Goal: Transaction & Acquisition: Purchase product/service

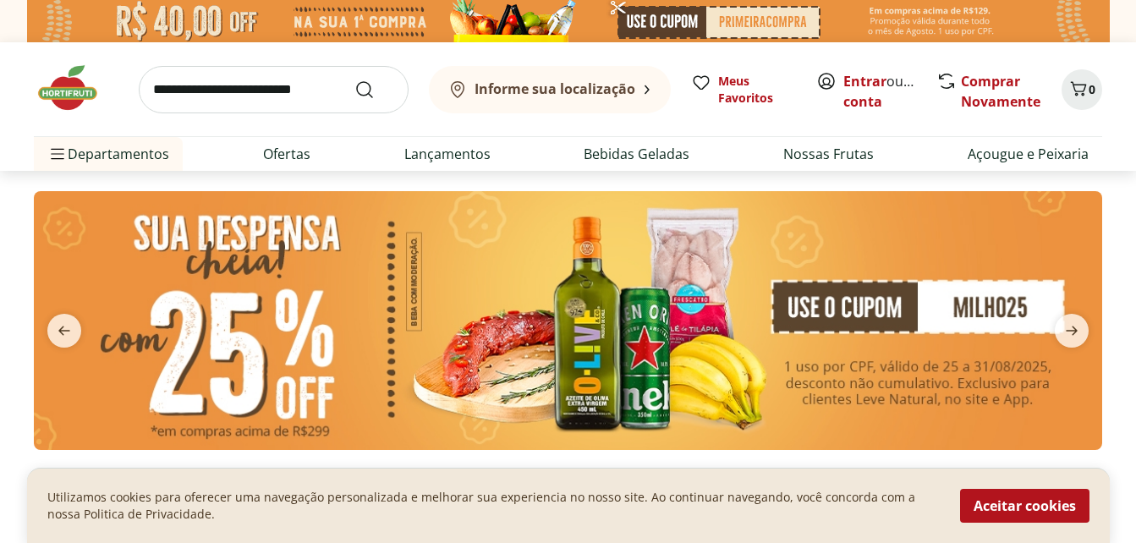
drag, startPoint x: 1056, startPoint y: 499, endPoint x: 1051, endPoint y: 458, distance: 41.7
click at [1055, 499] on button "Aceitar cookies" at bounding box center [1024, 506] width 129 height 34
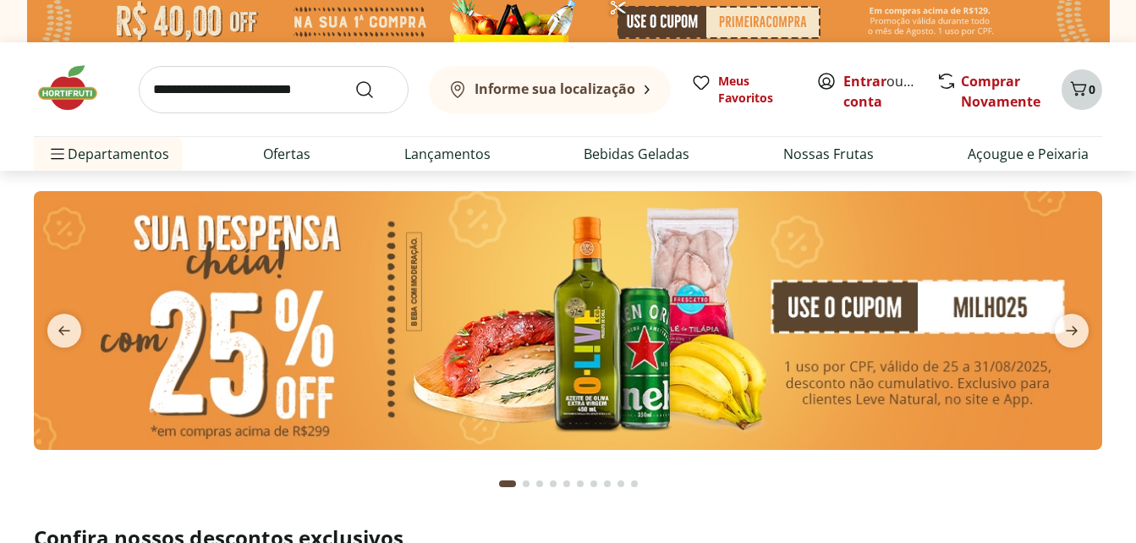
click at [1076, 89] on icon "Carrinho" at bounding box center [1078, 89] width 20 height 20
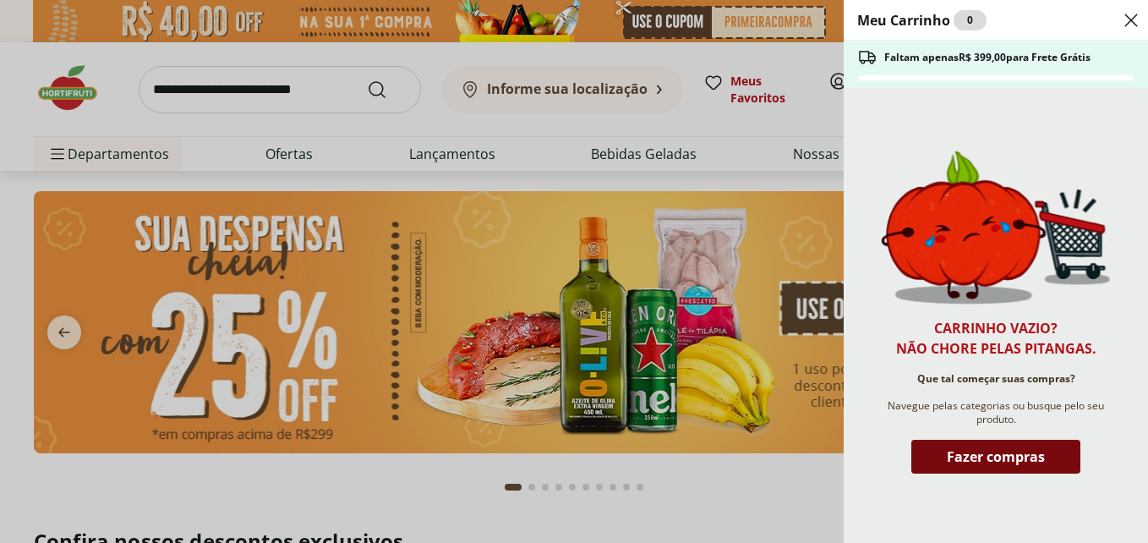
click at [983, 461] on span "Fazer compras" at bounding box center [996, 457] width 98 height 14
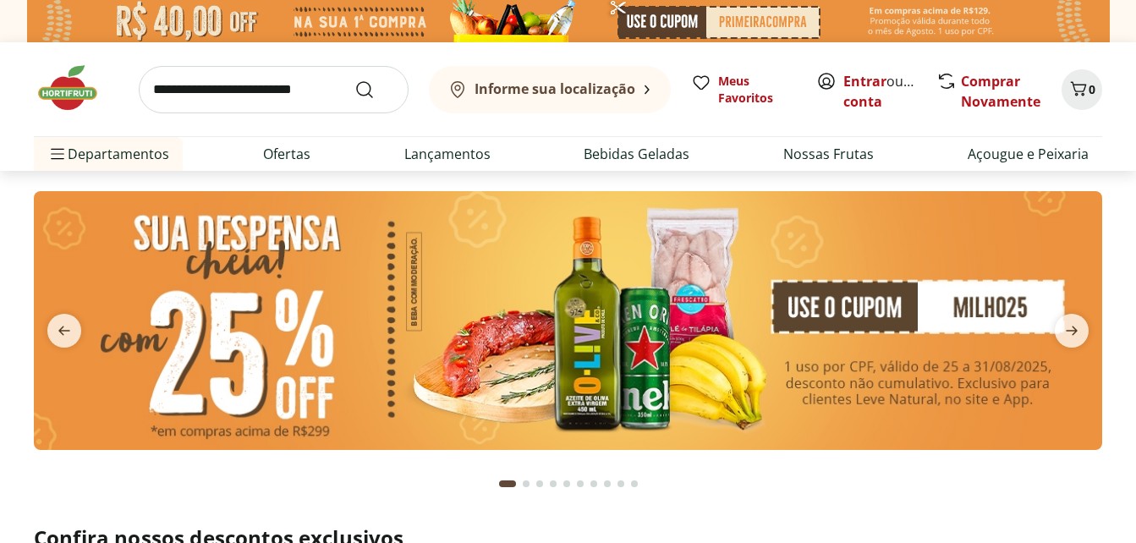
click at [248, 104] on input "search" at bounding box center [274, 89] width 270 height 47
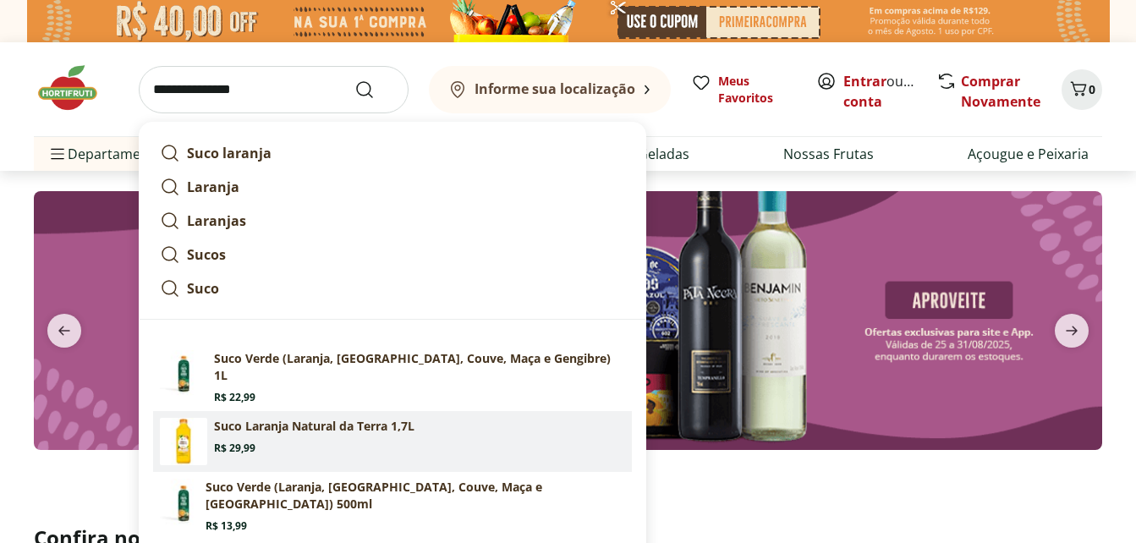
click at [252, 418] on p "Suco Laranja Natural da Terra 1,7L" at bounding box center [314, 426] width 200 height 17
type input "**********"
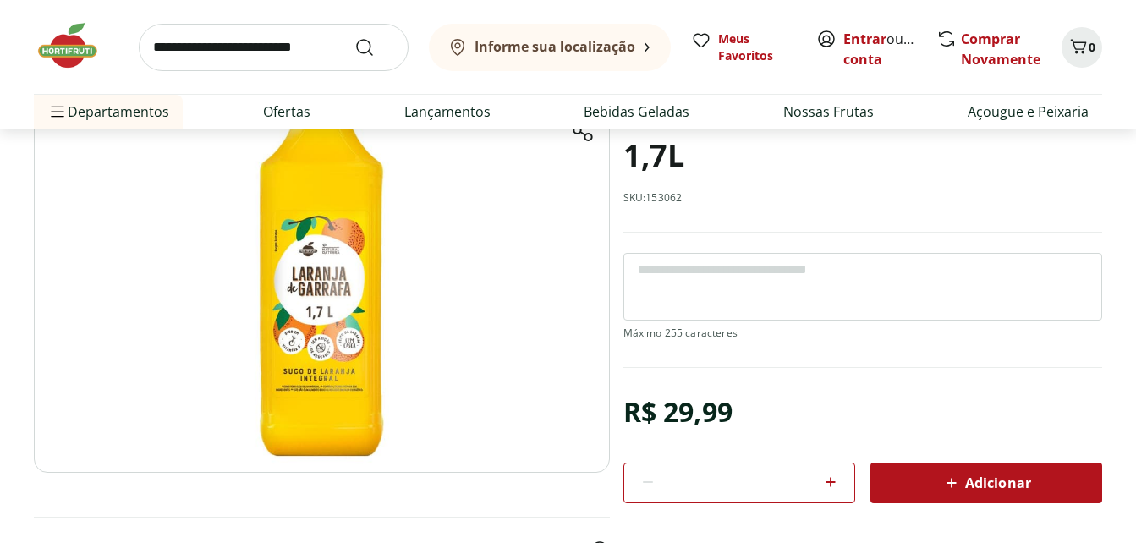
scroll to position [254, 0]
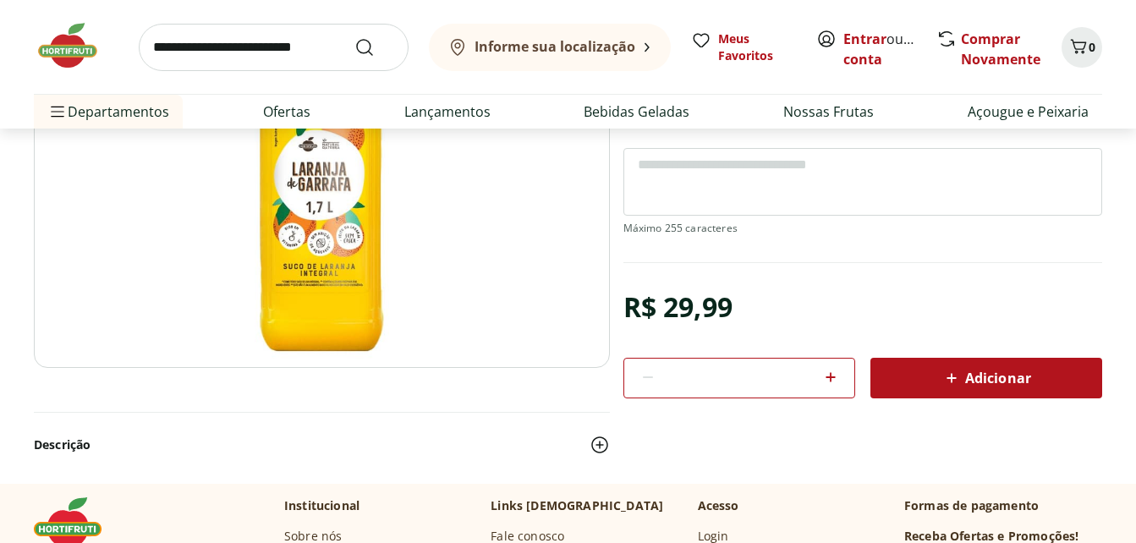
click at [830, 377] on icon at bounding box center [830, 377] width 10 height 10
type input "*"
click at [957, 386] on icon at bounding box center [951, 378] width 20 height 20
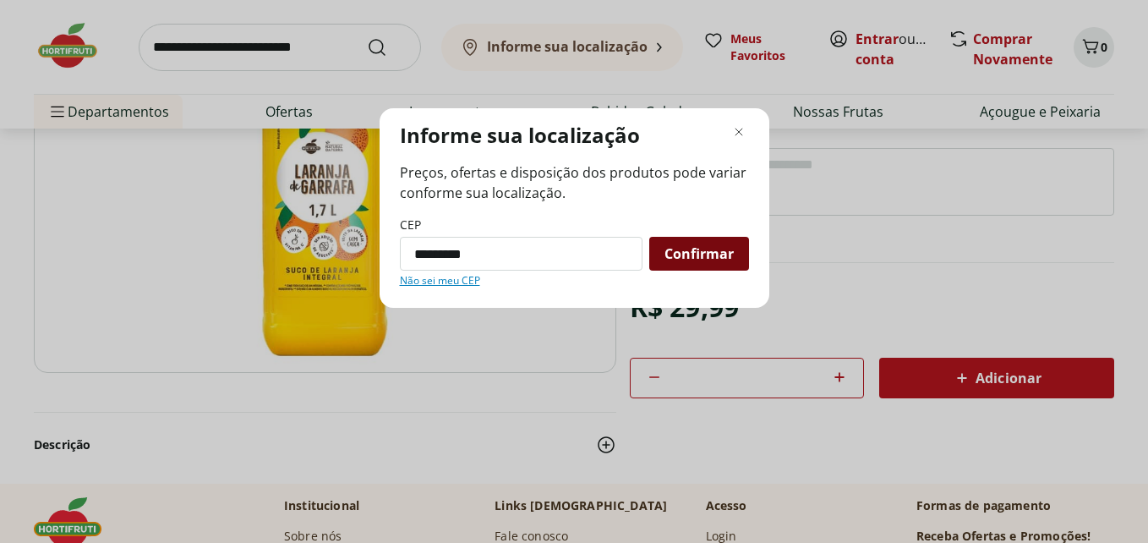
type input "*********"
click at [737, 244] on div "Confirmar" at bounding box center [700, 254] width 100 height 34
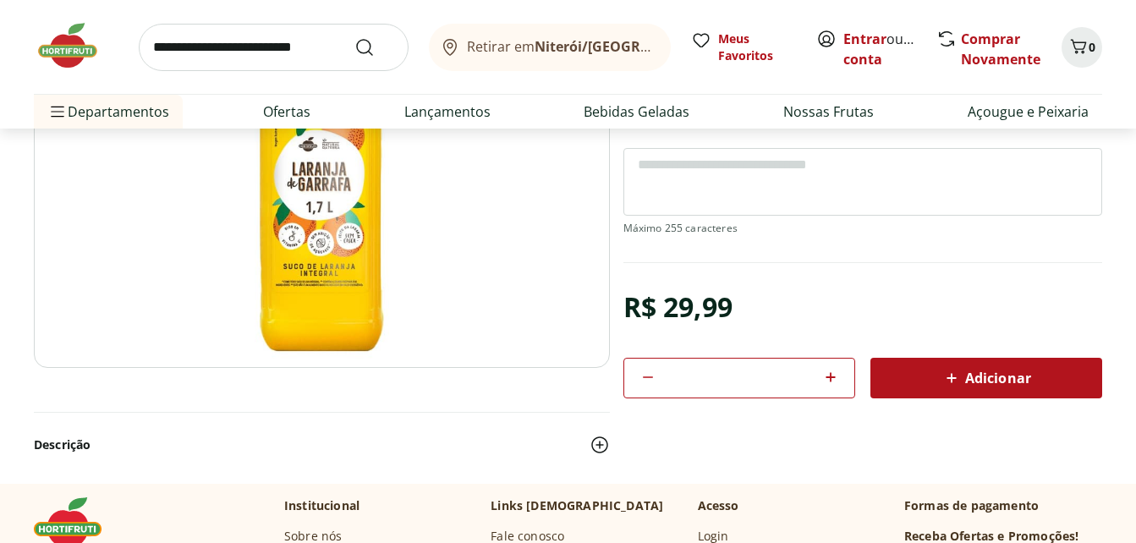
click at [995, 380] on span "Adicionar" at bounding box center [986, 378] width 90 height 20
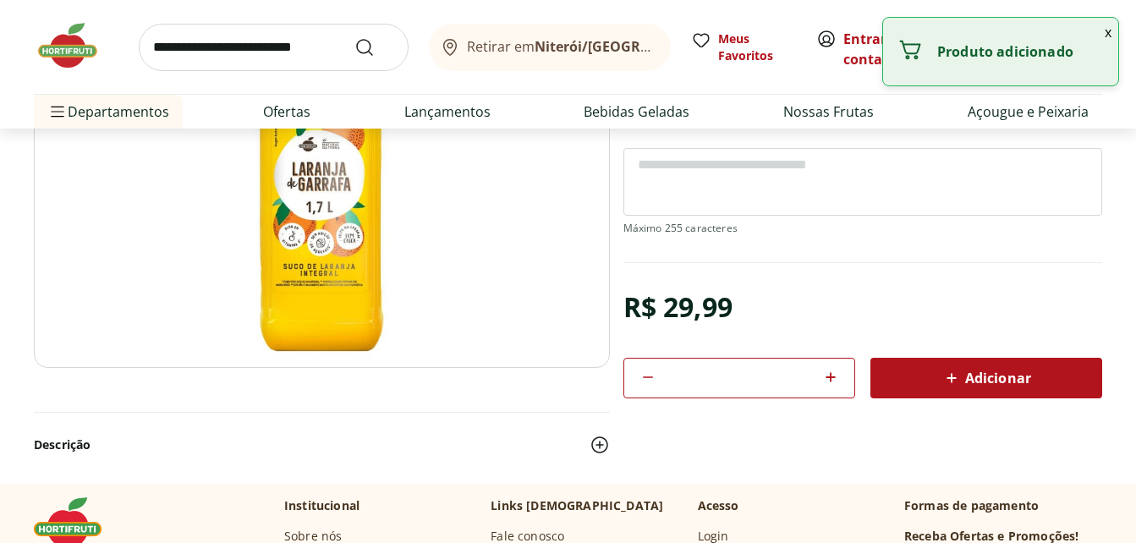
click at [189, 52] on input "search" at bounding box center [274, 47] width 270 height 47
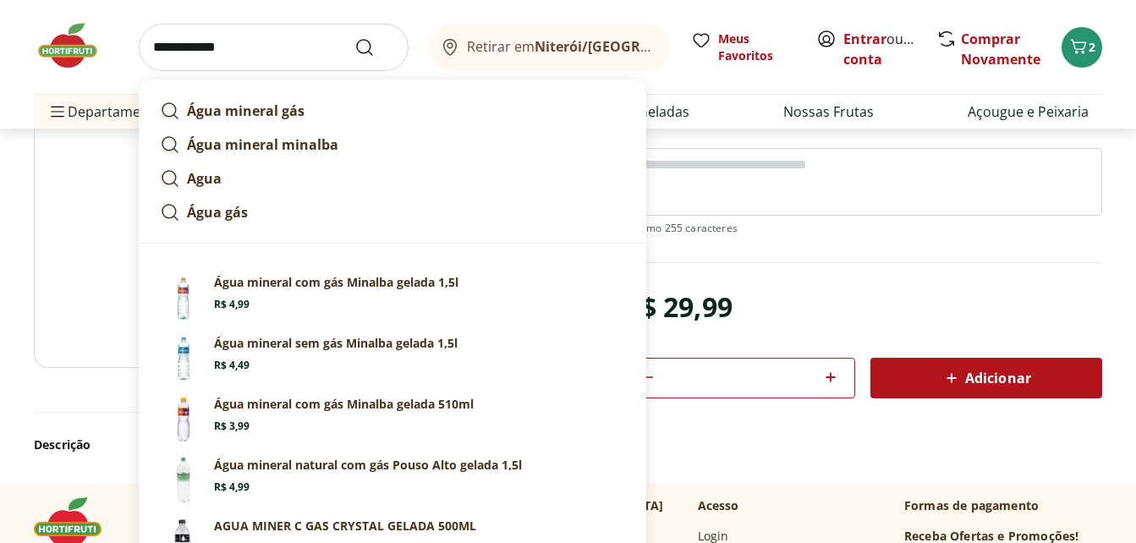
type input "**********"
click at [354, 37] on button "Submit Search" at bounding box center [374, 47] width 41 height 20
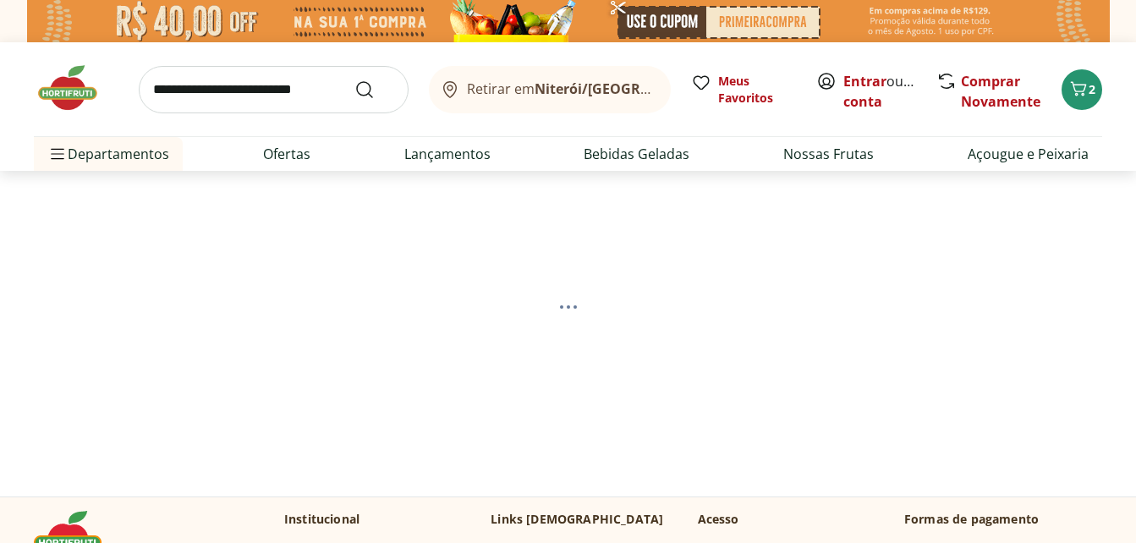
select select "**********"
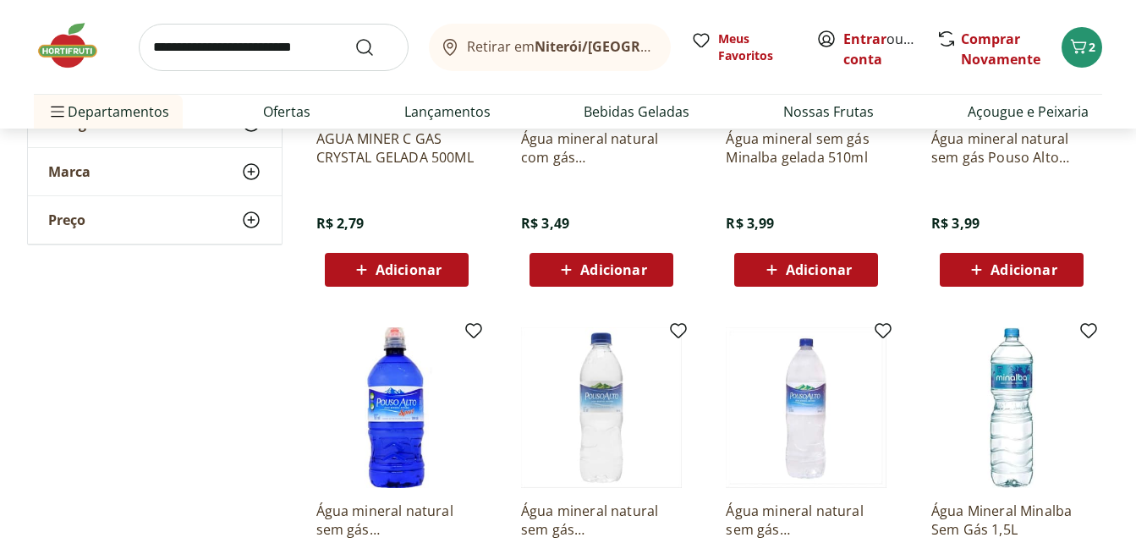
scroll to position [1015, 0]
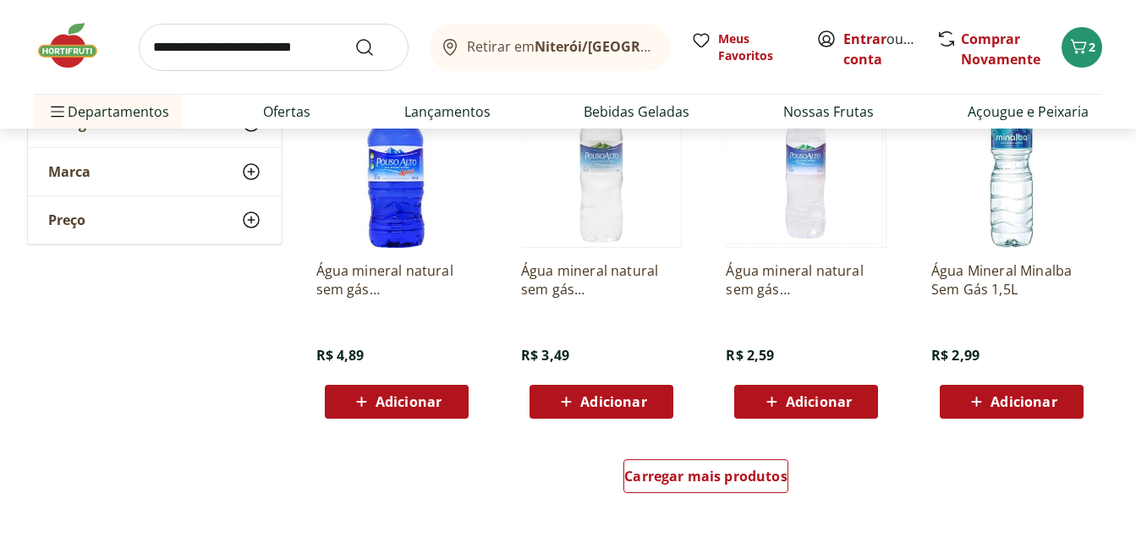
click at [803, 398] on span "Adicionar" at bounding box center [819, 402] width 66 height 14
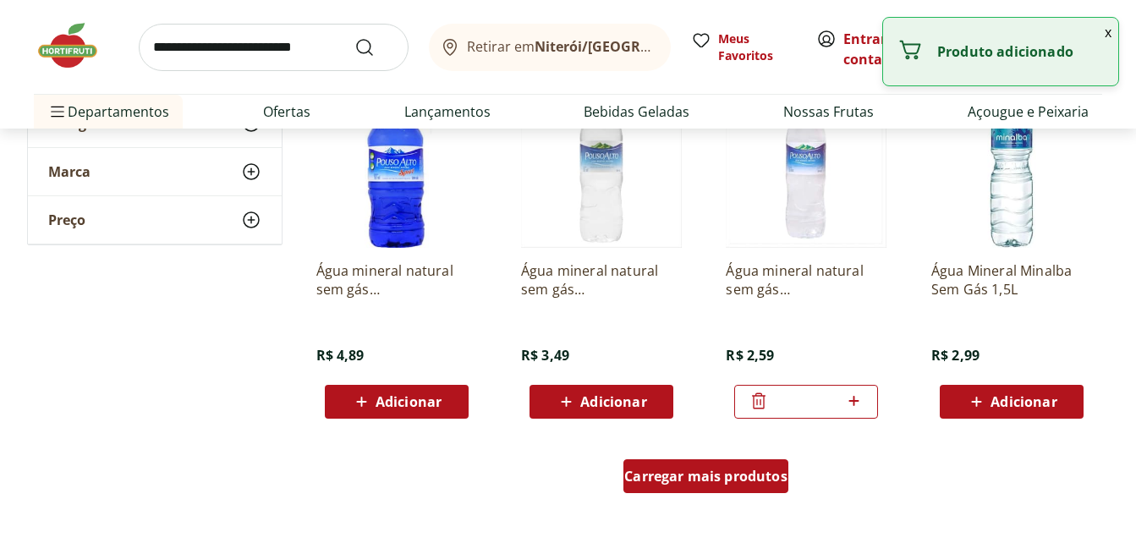
click at [744, 475] on span "Carregar mais produtos" at bounding box center [705, 476] width 163 height 14
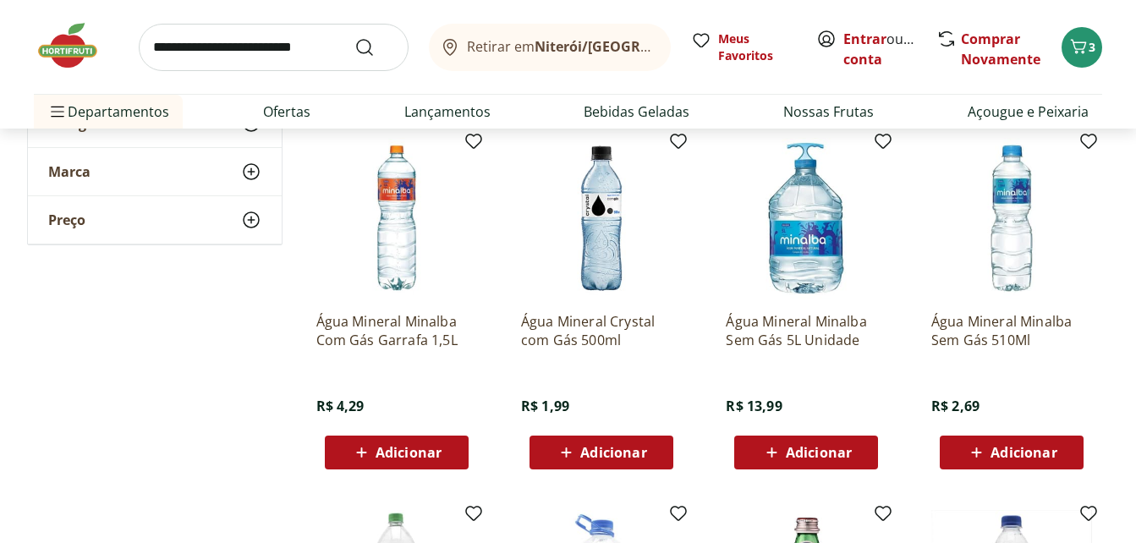
scroll to position [1353, 0]
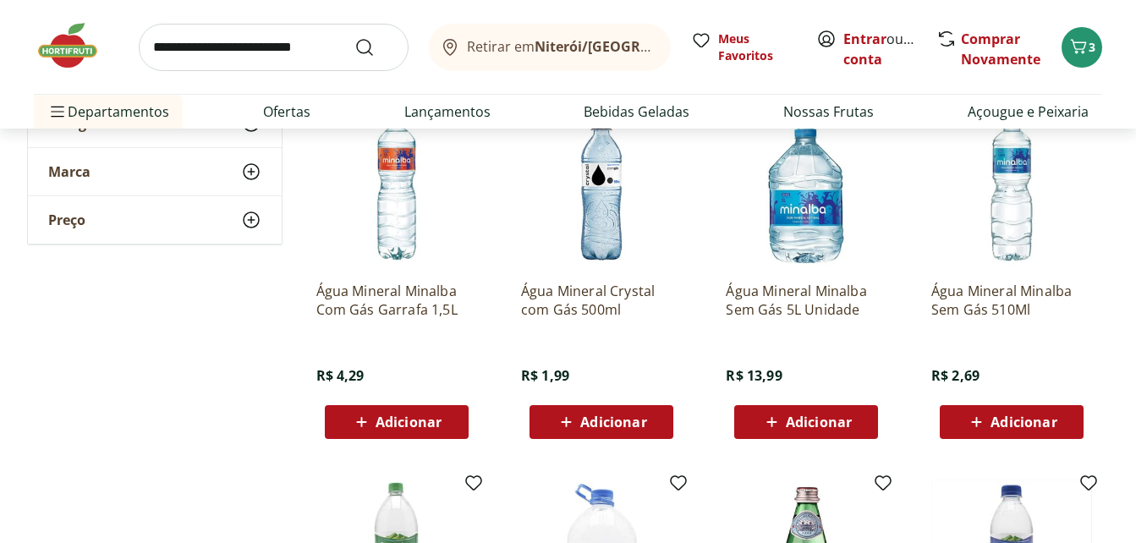
click at [1030, 425] on span "Adicionar" at bounding box center [1023, 422] width 66 height 14
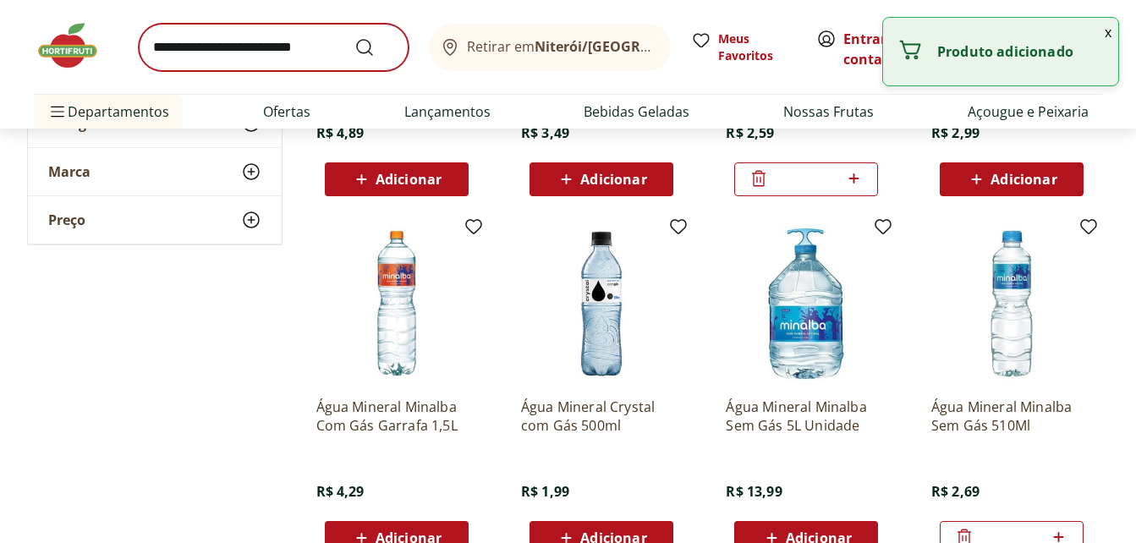
scroll to position [1099, 0]
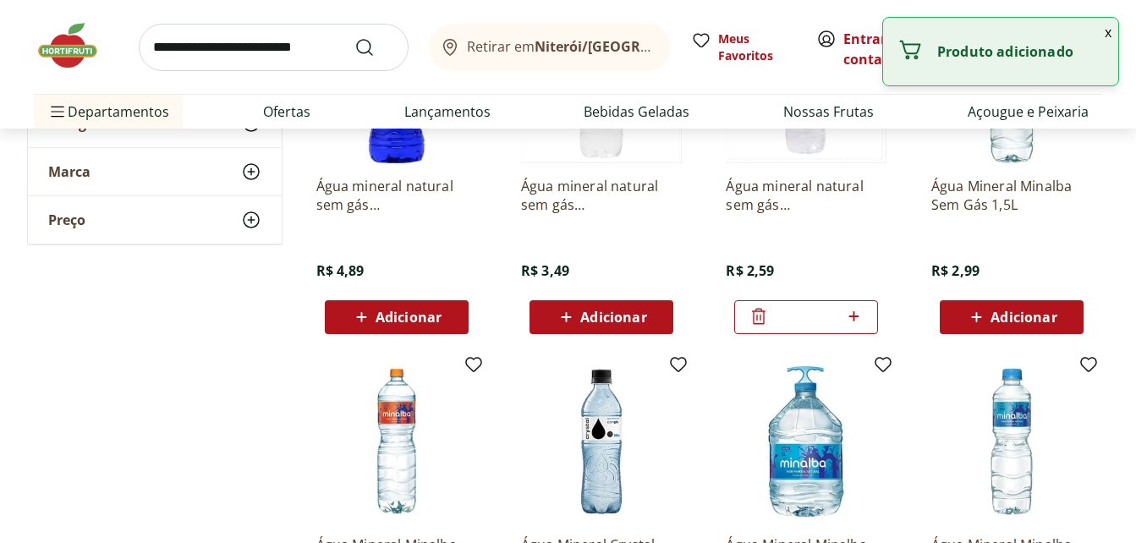
click at [227, 43] on input "search" at bounding box center [274, 47] width 270 height 47
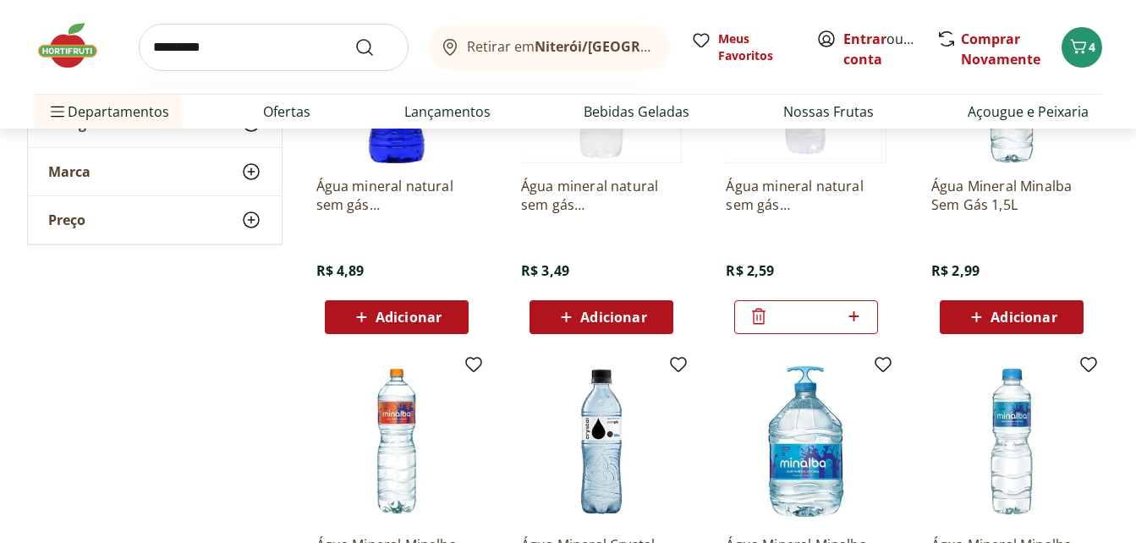
type input "*********"
click at [354, 37] on button "Submit Search" at bounding box center [374, 47] width 41 height 20
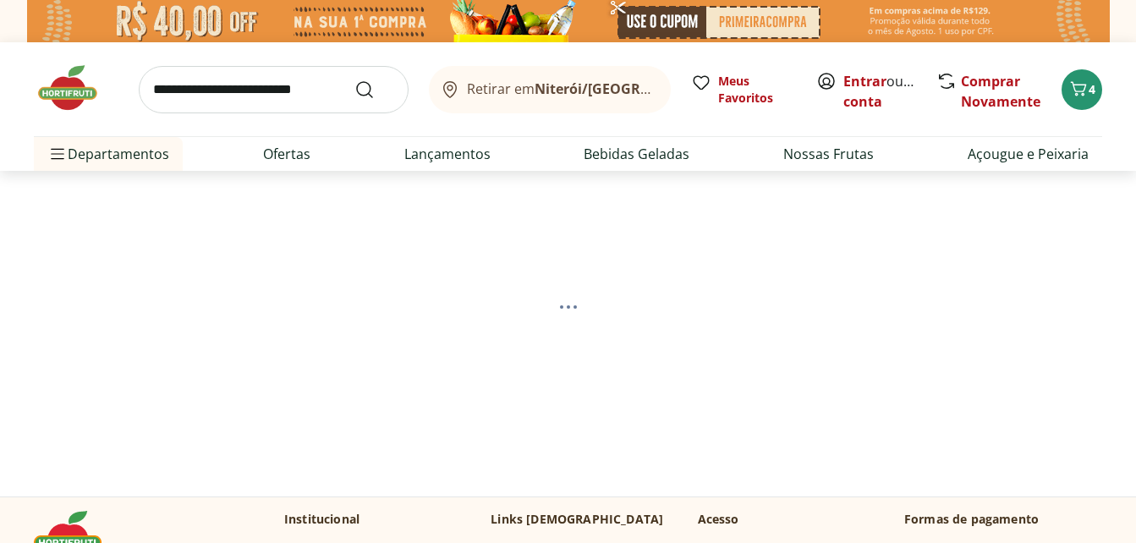
select select "**********"
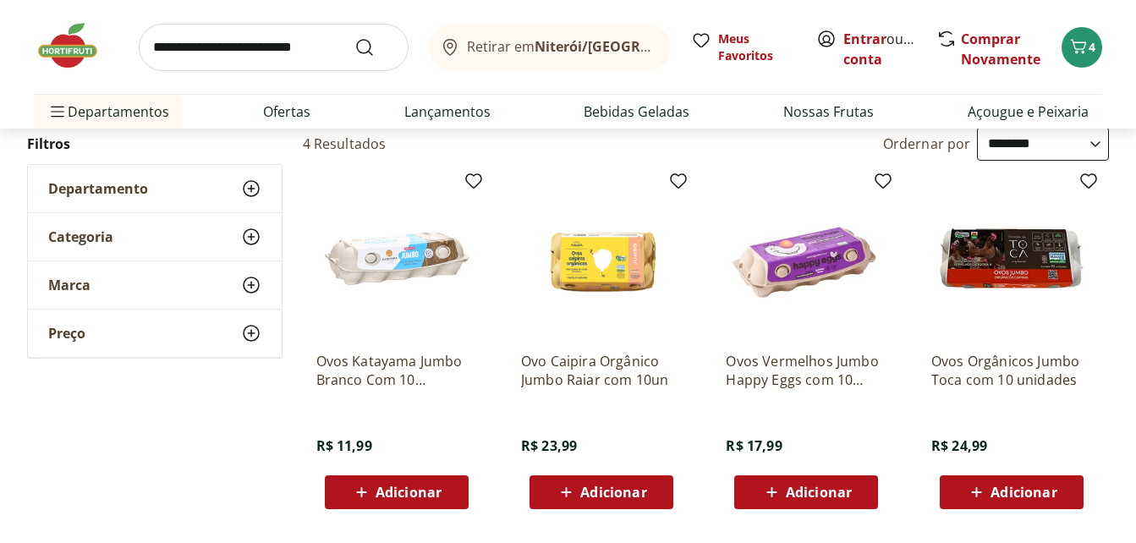
scroll to position [254, 0]
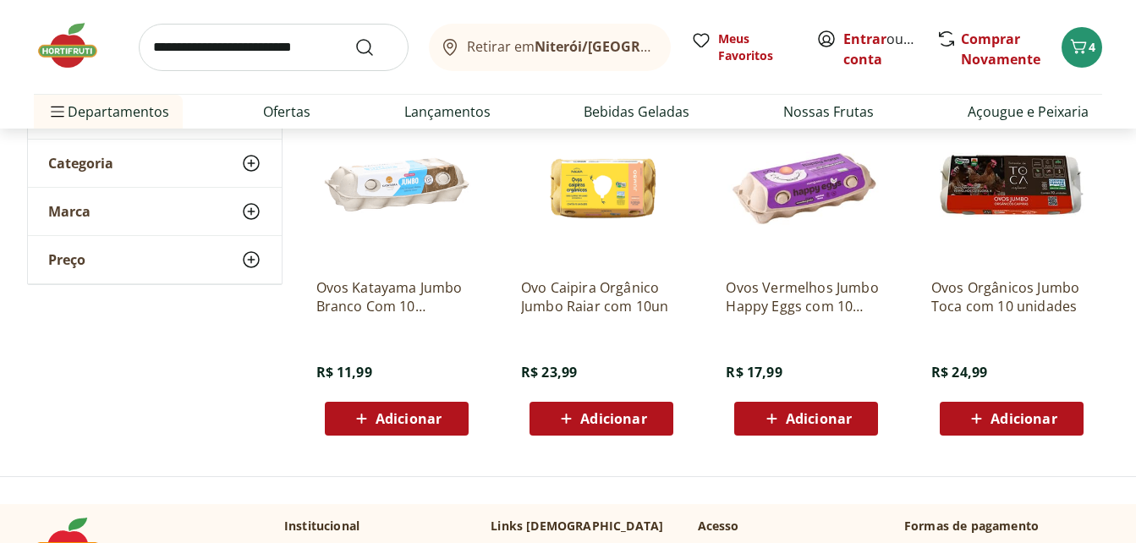
click at [411, 414] on span "Adicionar" at bounding box center [409, 419] width 66 height 14
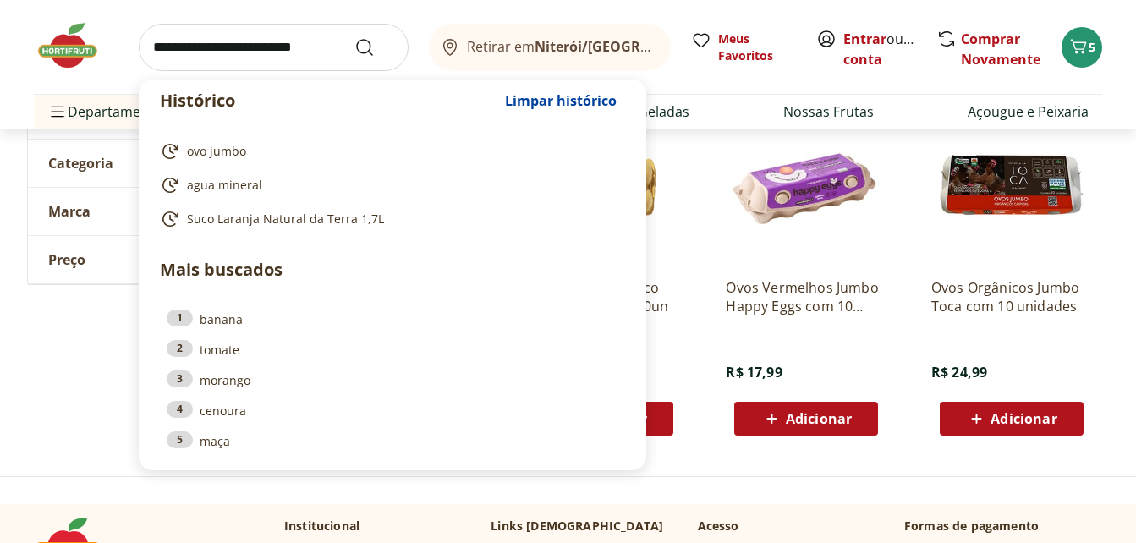
click at [231, 54] on input "search" at bounding box center [274, 47] width 270 height 47
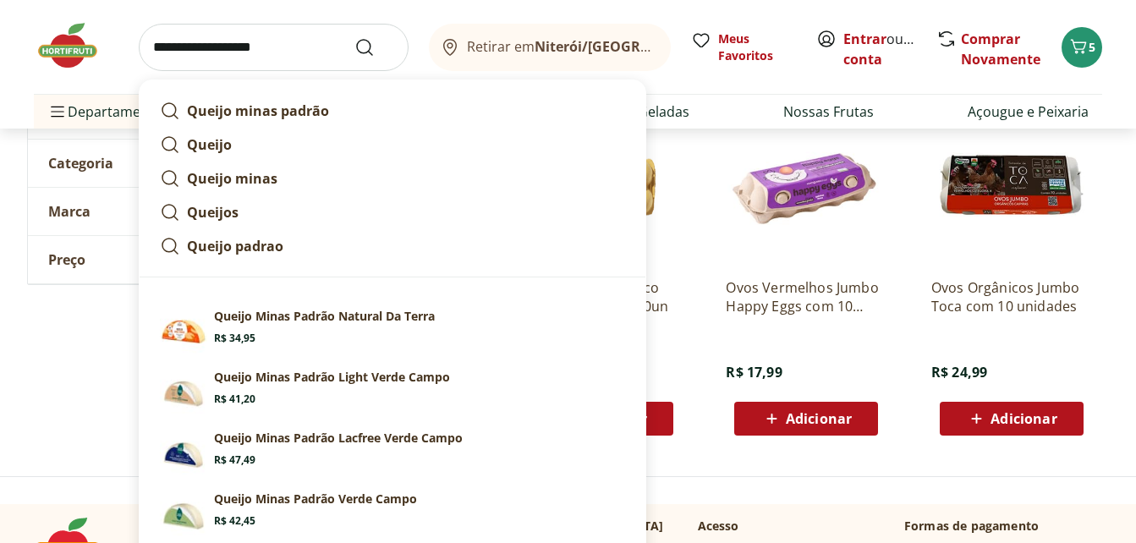
type input "**********"
click at [354, 37] on button "Submit Search" at bounding box center [374, 47] width 41 height 20
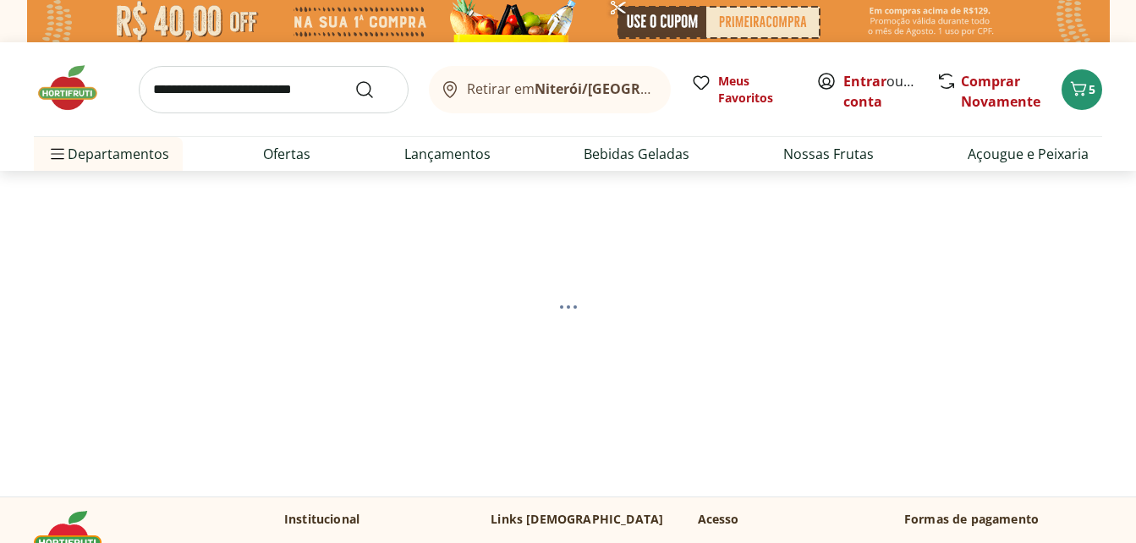
select select "**********"
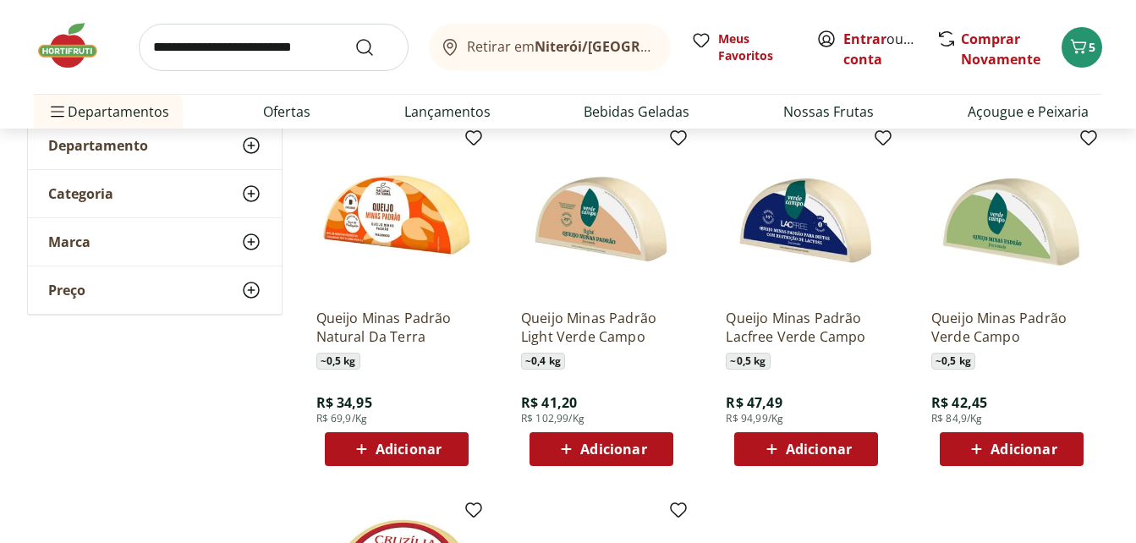
scroll to position [254, 0]
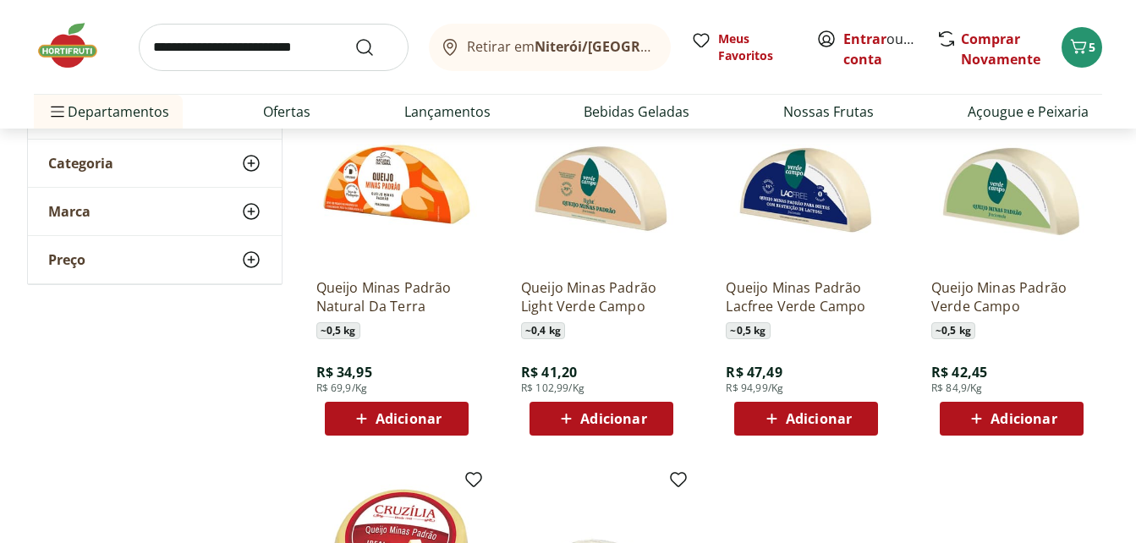
click at [986, 414] on icon at bounding box center [976, 418] width 21 height 20
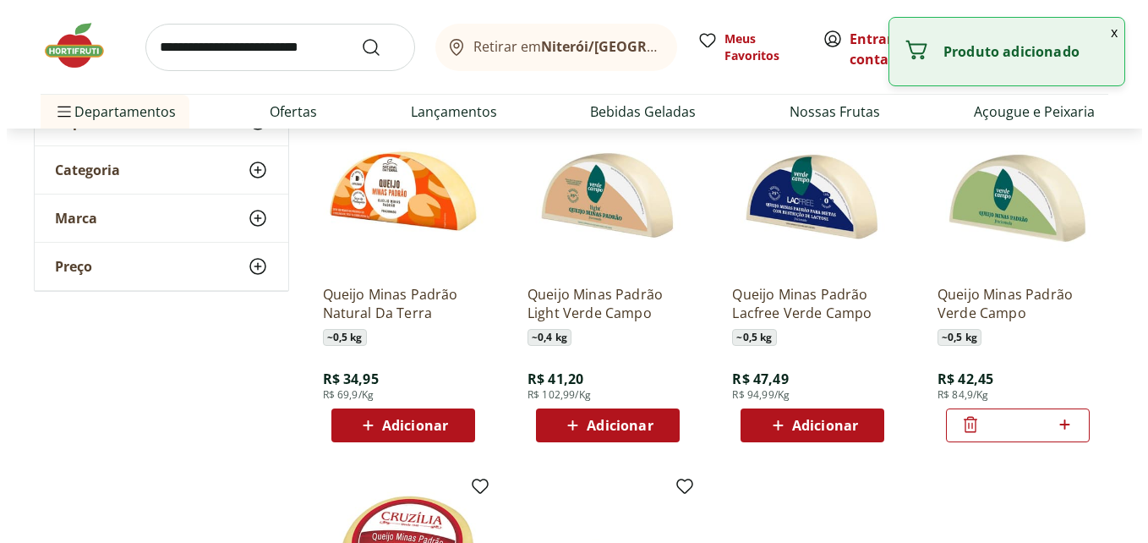
scroll to position [0, 0]
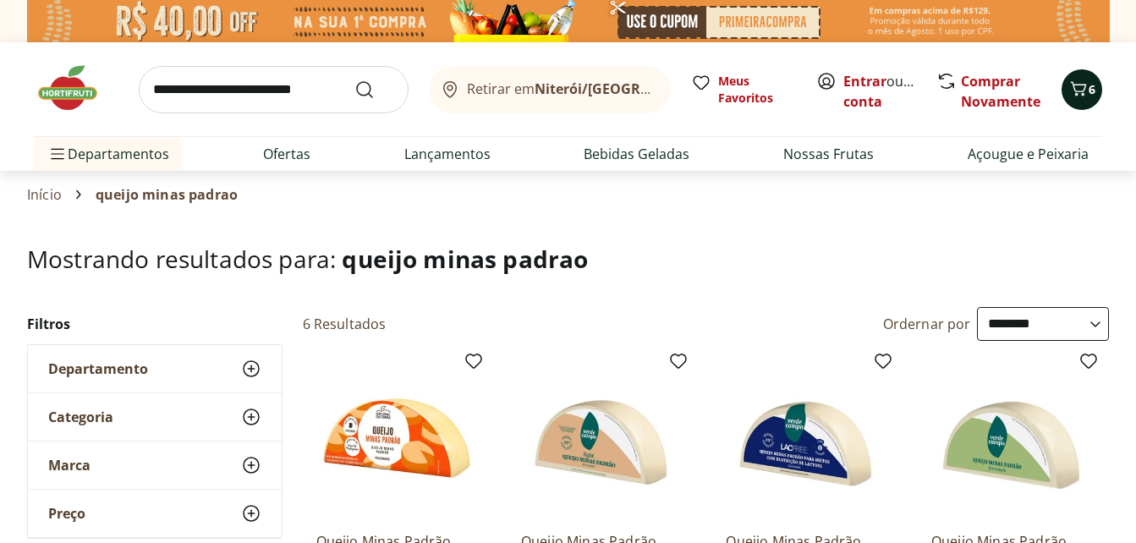
click at [1085, 90] on icon "Carrinho" at bounding box center [1078, 89] width 20 height 20
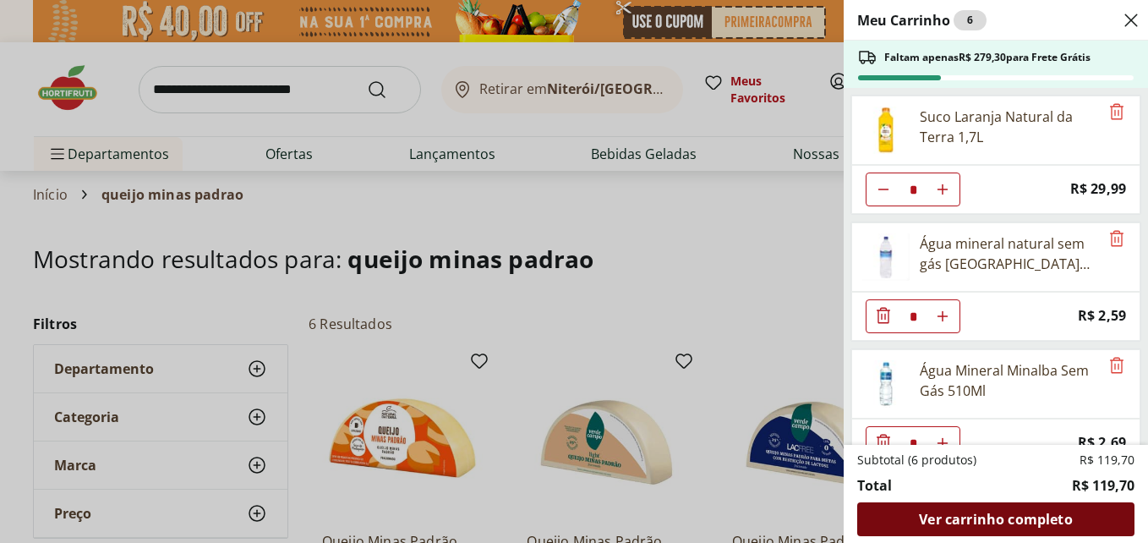
click at [962, 518] on span "Ver carrinho completo" at bounding box center [995, 520] width 153 height 14
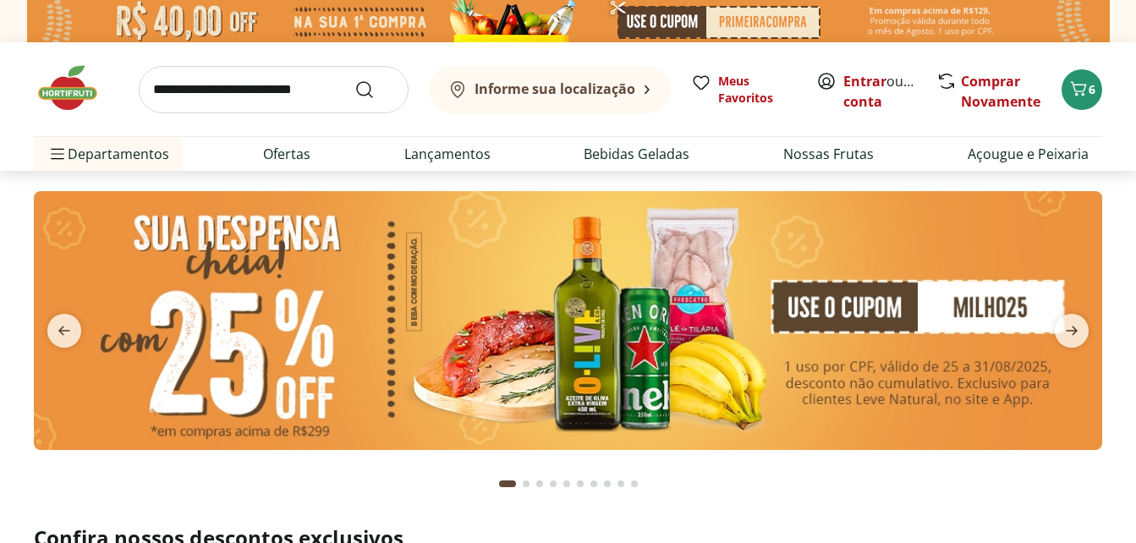
click at [217, 90] on input "search" at bounding box center [274, 89] width 270 height 47
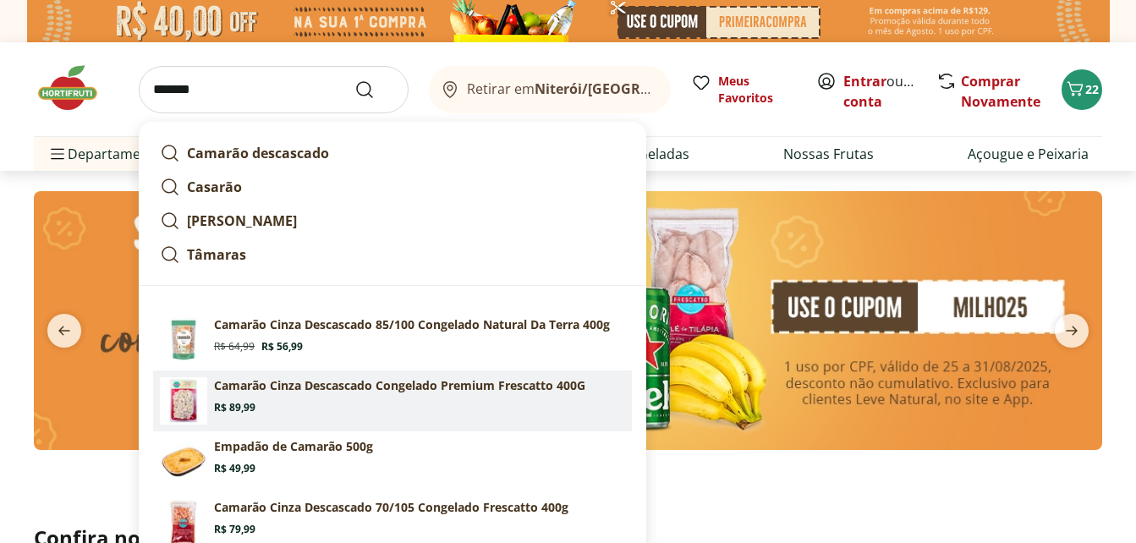
click at [275, 393] on p "Camarão Cinza Descascado Congelado Premium Frescatto 400G" at bounding box center [399, 385] width 371 height 17
type input "**********"
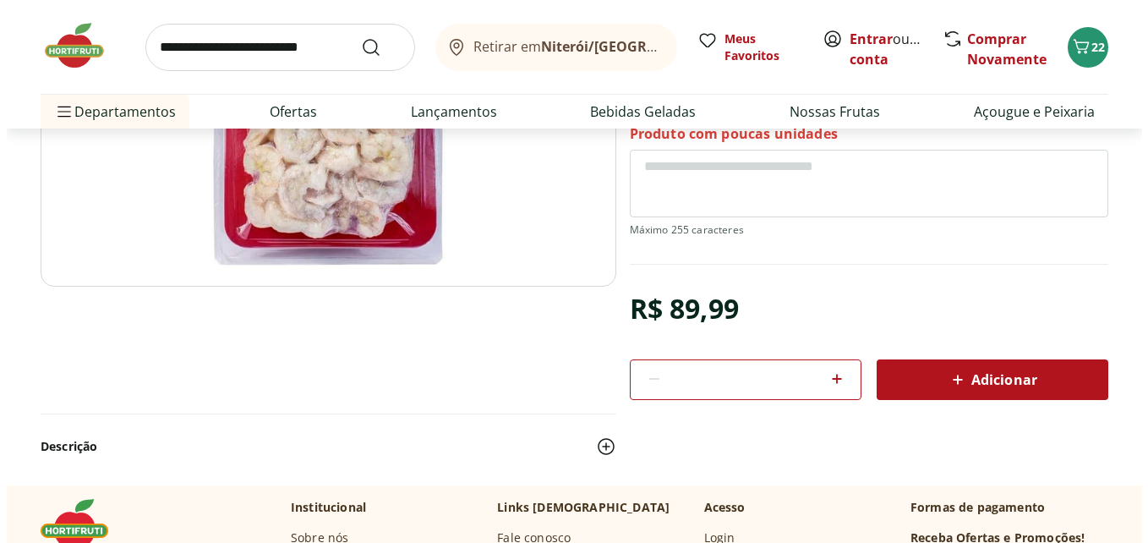
scroll to position [338, 0]
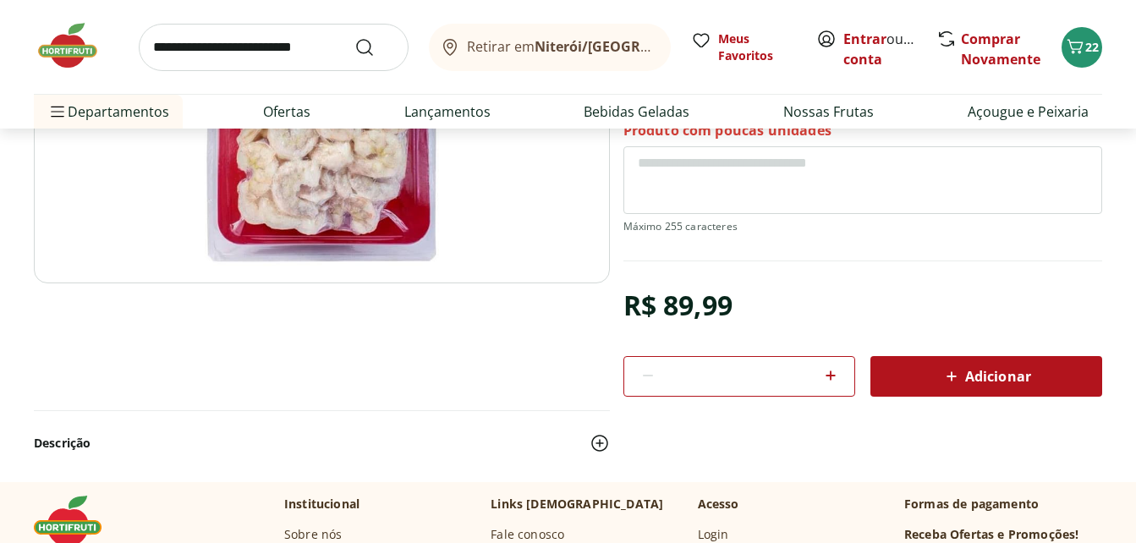
click at [984, 376] on span "Adicionar" at bounding box center [986, 376] width 90 height 20
click at [1076, 48] on icon "Carrinho" at bounding box center [1075, 46] width 20 height 20
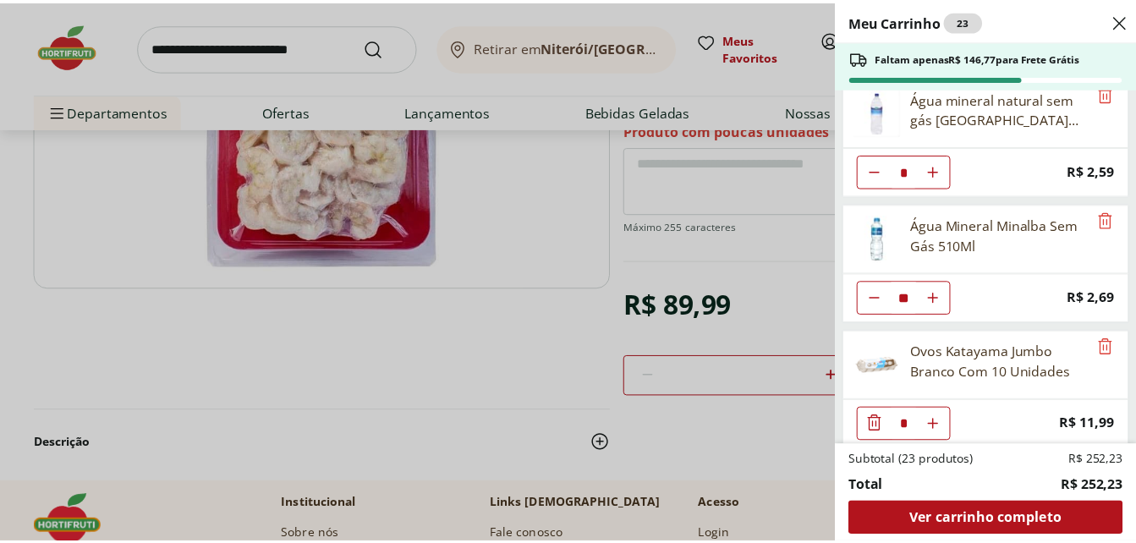
scroll to position [0, 0]
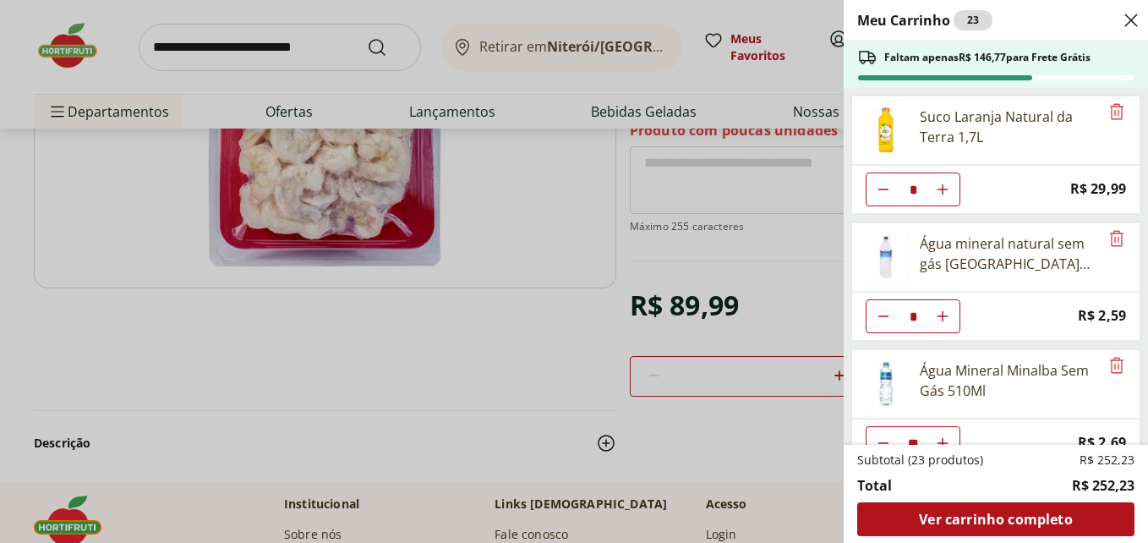
click at [1135, 17] on use "Close" at bounding box center [1131, 20] width 20 height 20
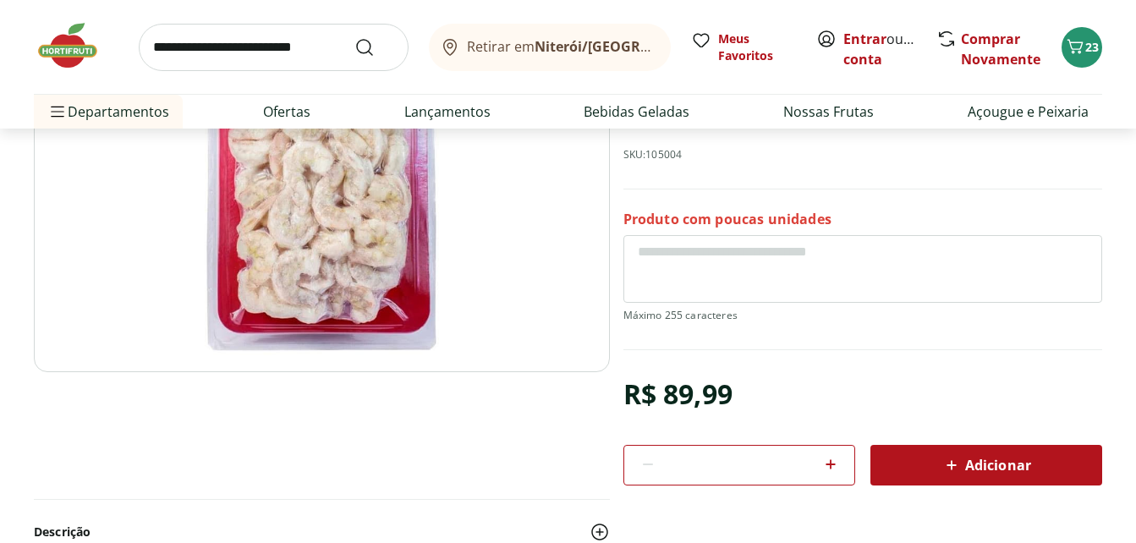
scroll to position [169, 0]
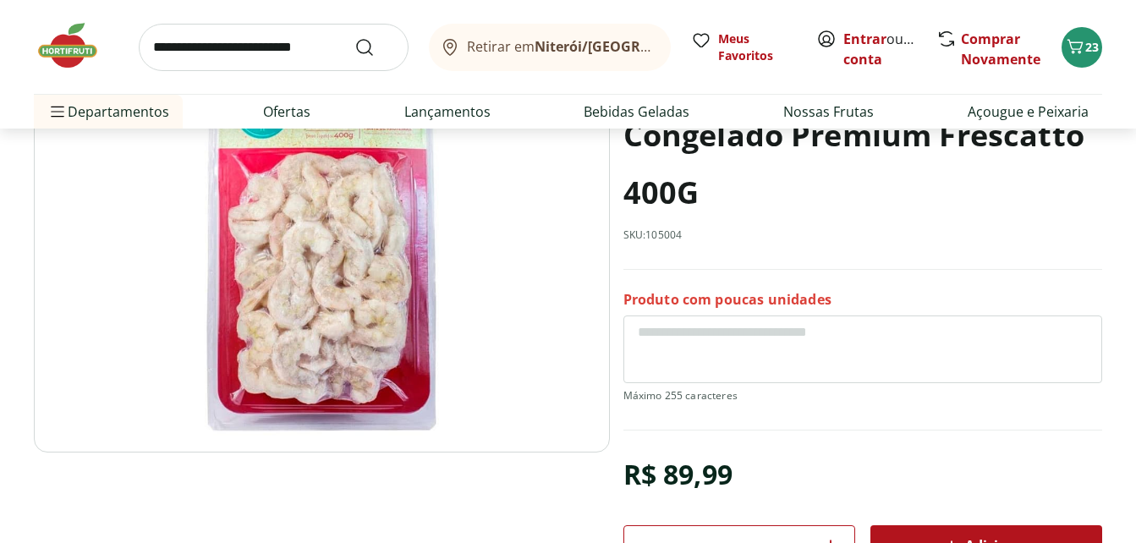
click at [72, 45] on img at bounding box center [76, 45] width 85 height 51
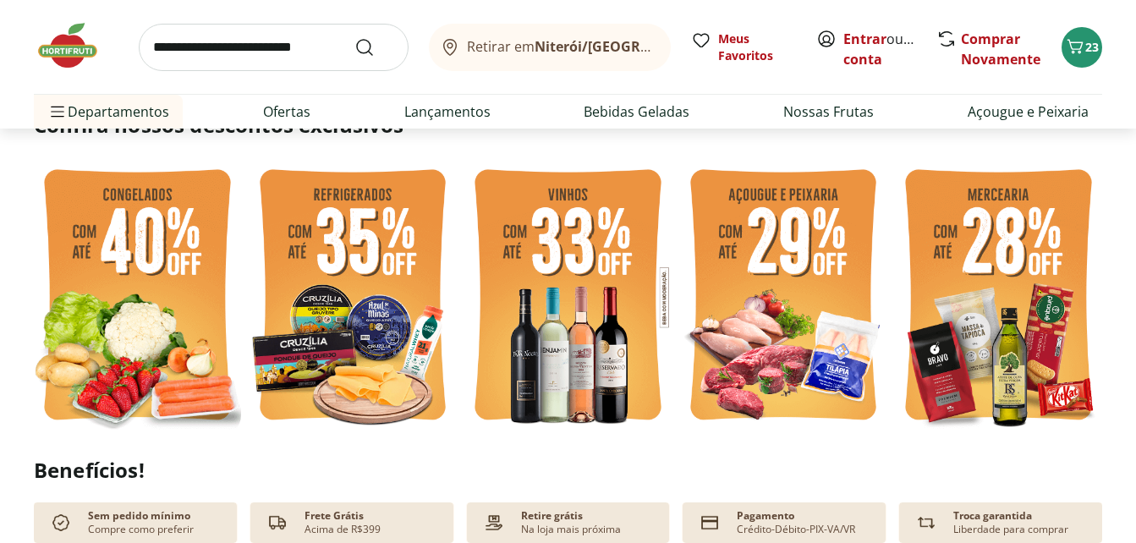
scroll to position [254, 0]
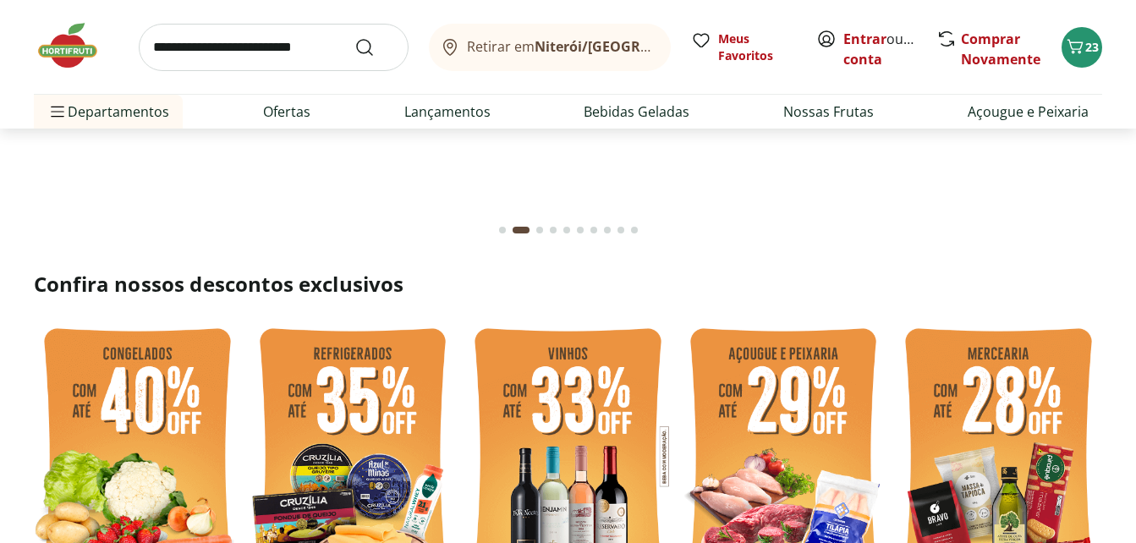
click at [222, 30] on input "search" at bounding box center [274, 47] width 270 height 47
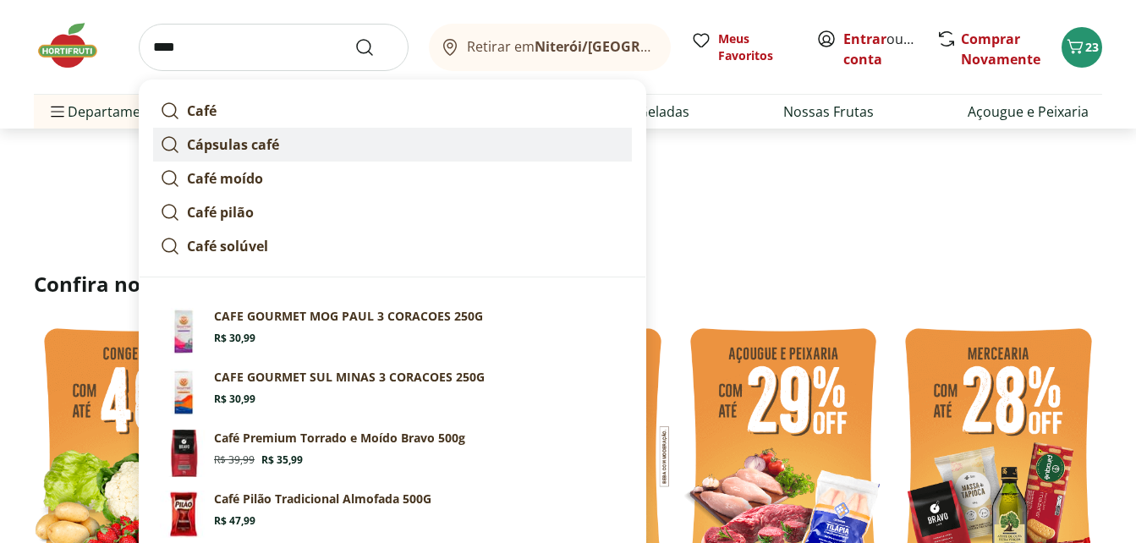
click at [288, 145] on link "Cápsulas café" at bounding box center [392, 145] width 479 height 34
type input "**********"
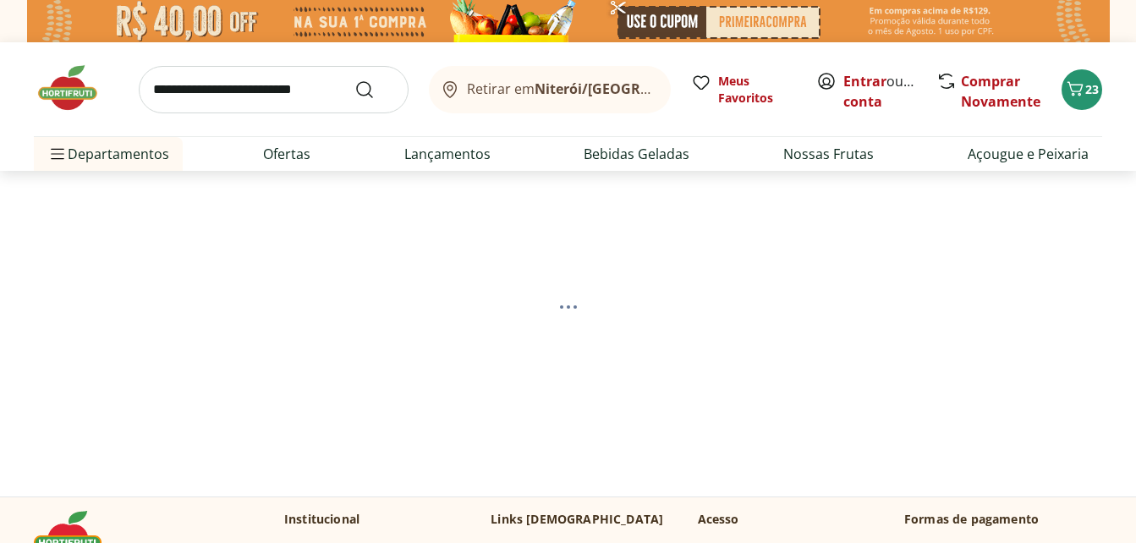
select select "**********"
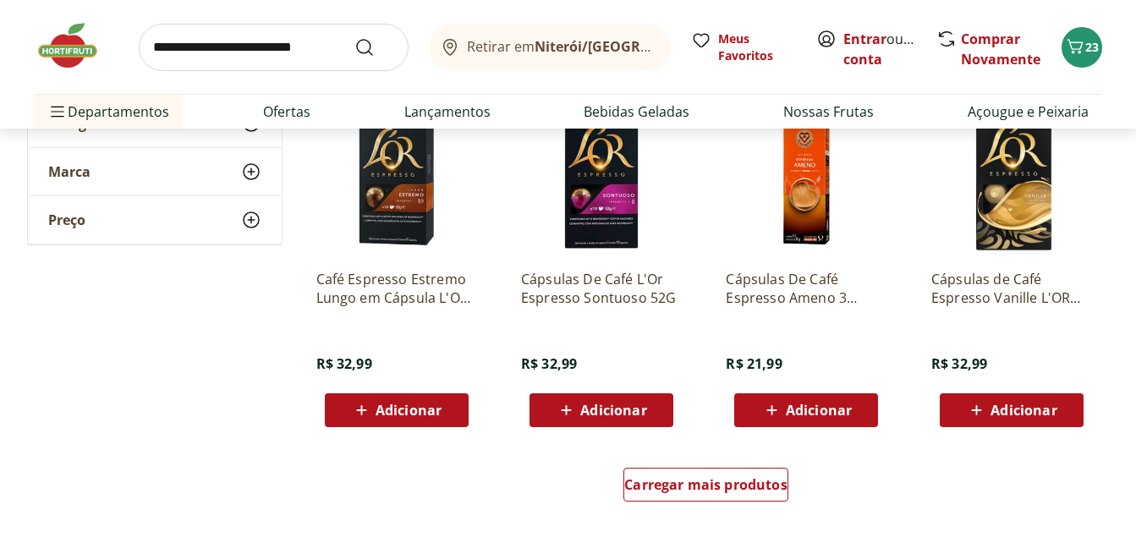
scroll to position [1099, 0]
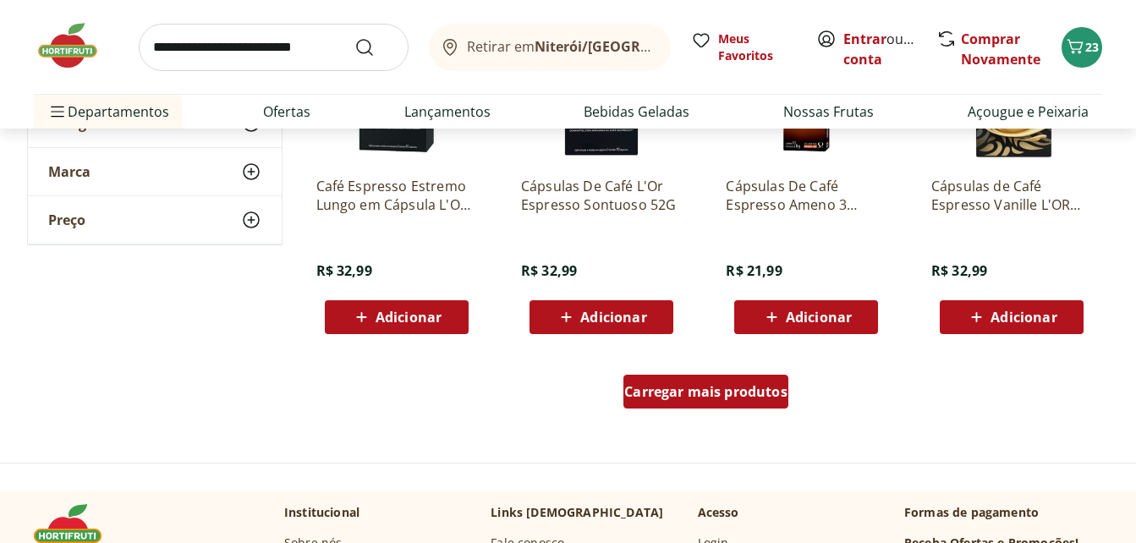
click at [711, 385] on span "Carregar mais produtos" at bounding box center [705, 392] width 163 height 14
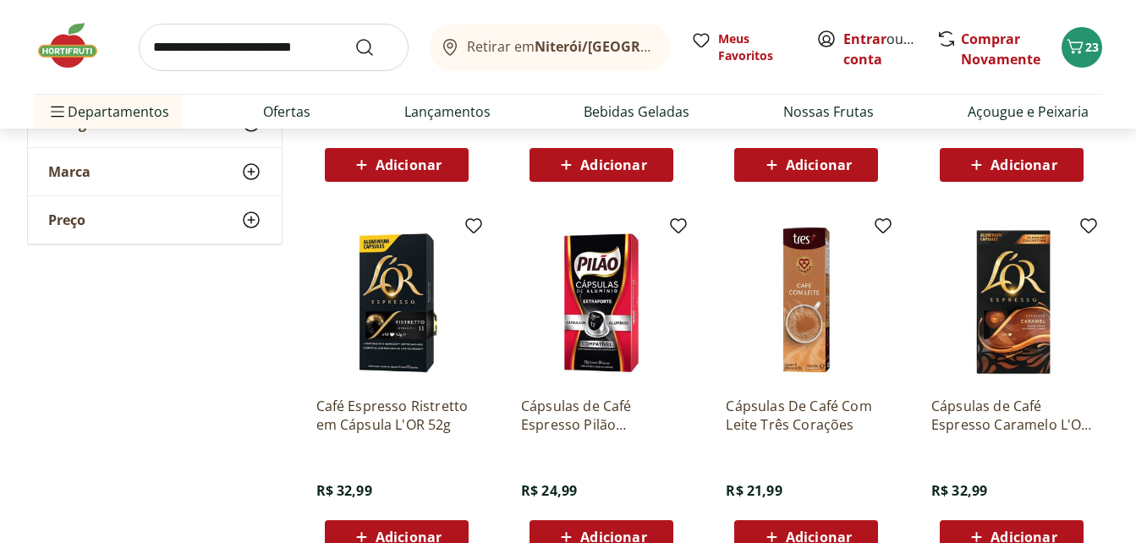
scroll to position [592, 0]
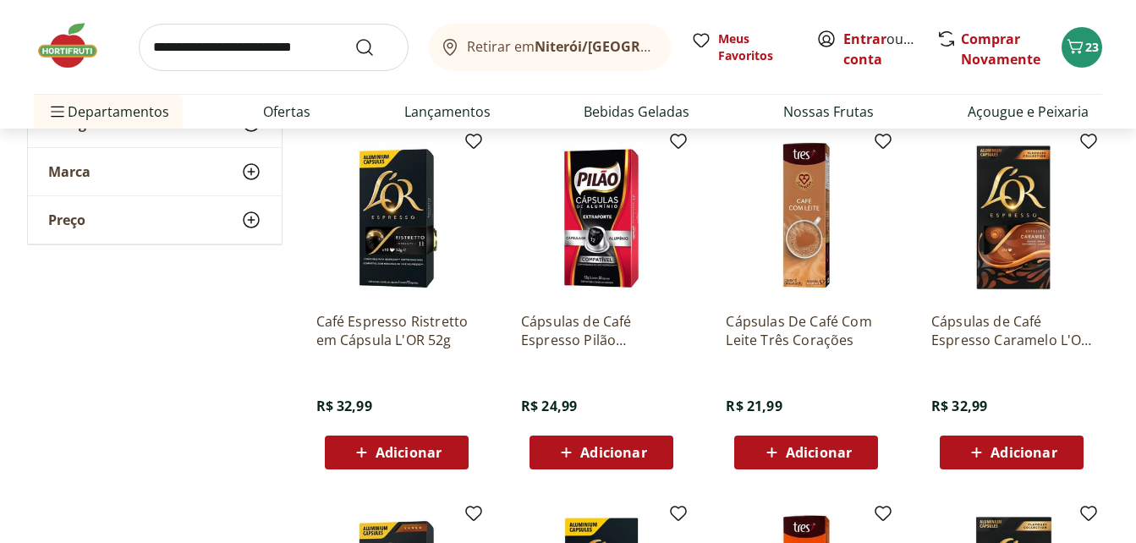
click at [600, 452] on span "Adicionar" at bounding box center [613, 453] width 66 height 14
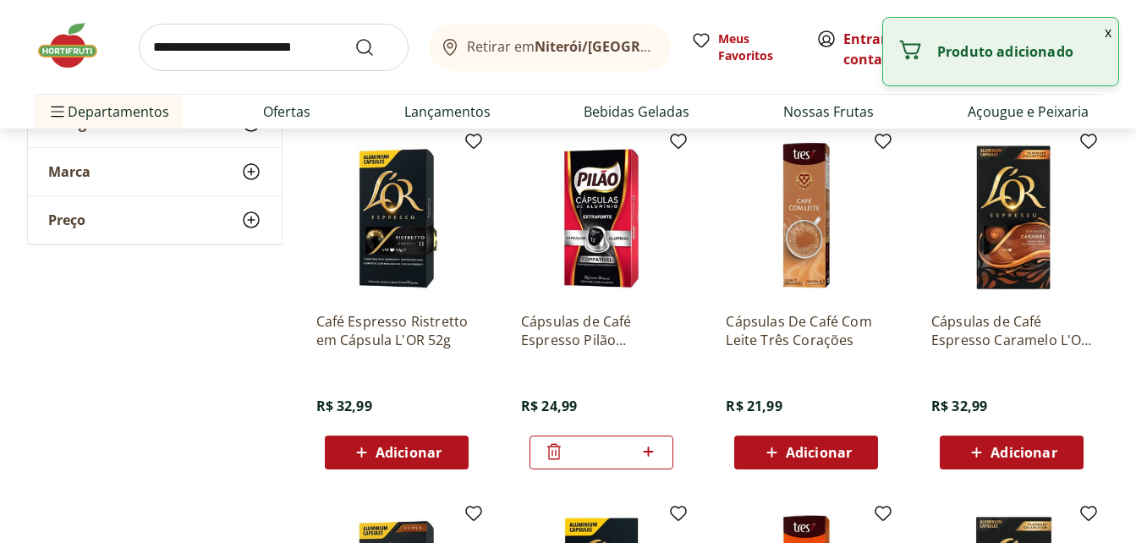
click at [163, 46] on input "search" at bounding box center [274, 47] width 270 height 47
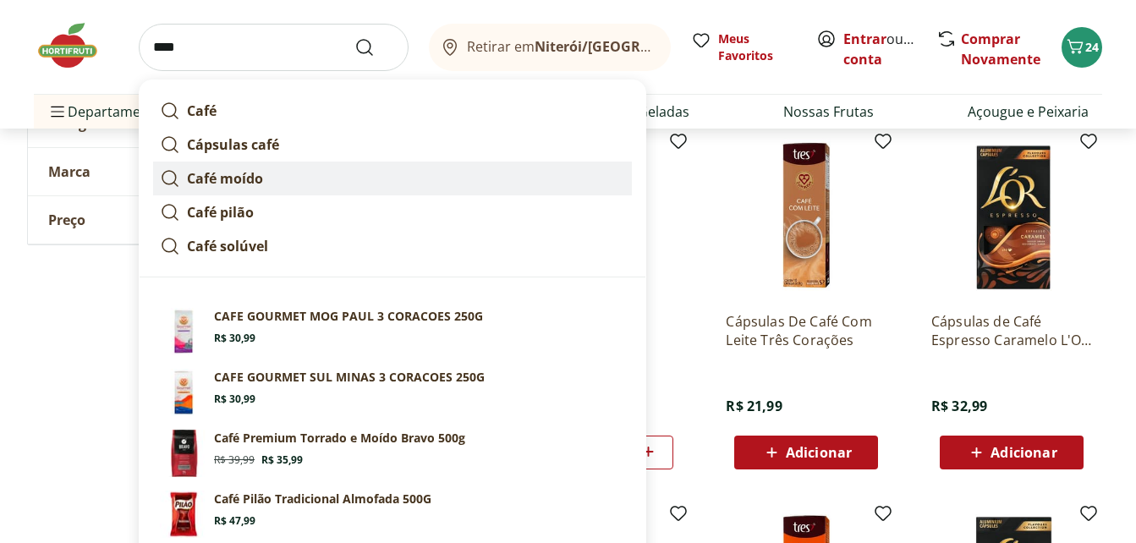
click at [237, 174] on strong "Café moído" at bounding box center [225, 178] width 76 height 19
type input "**********"
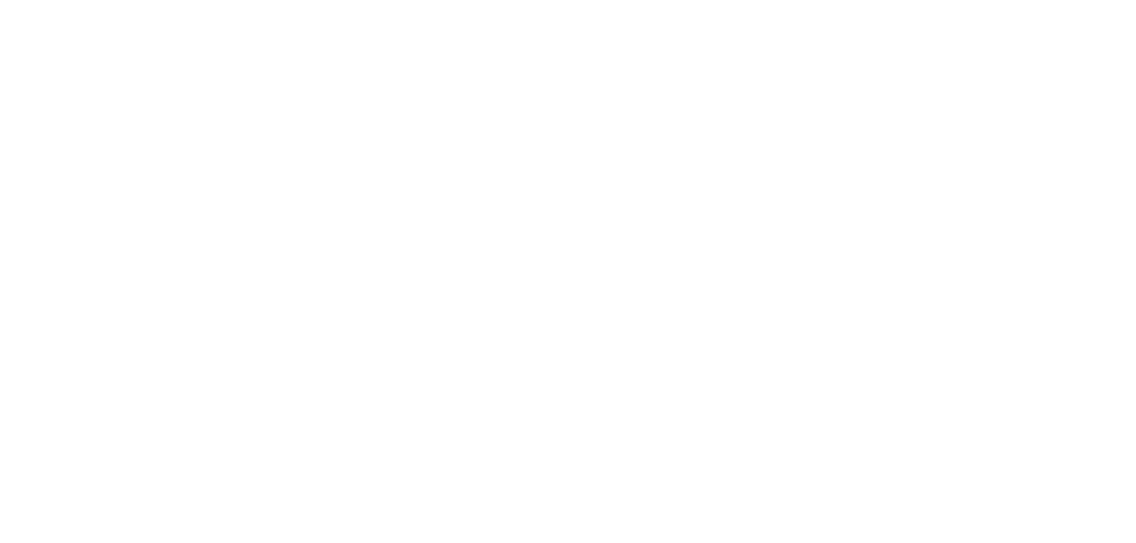
select select "**********"
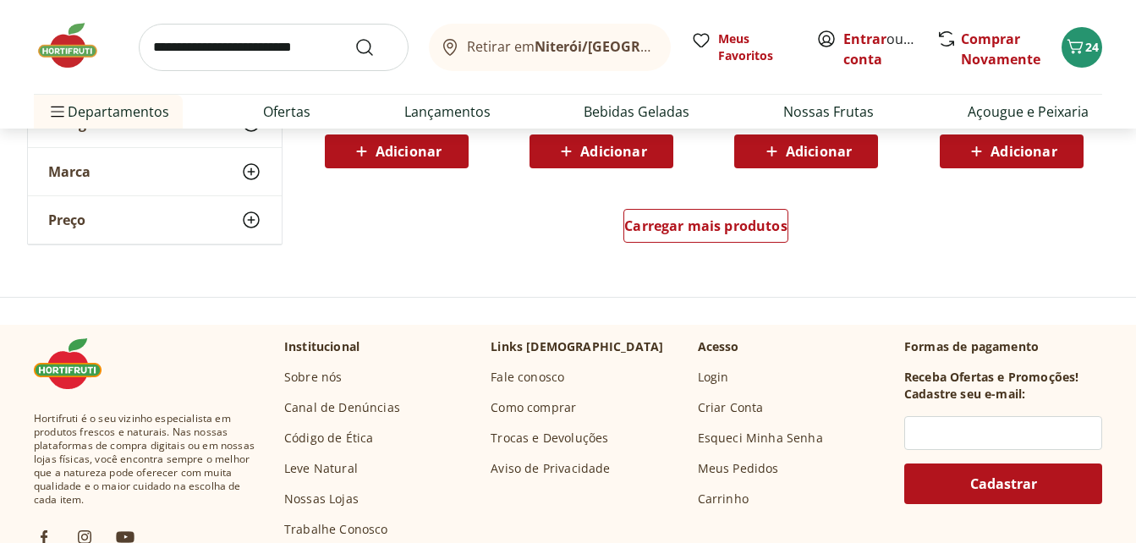
scroll to position [1269, 0]
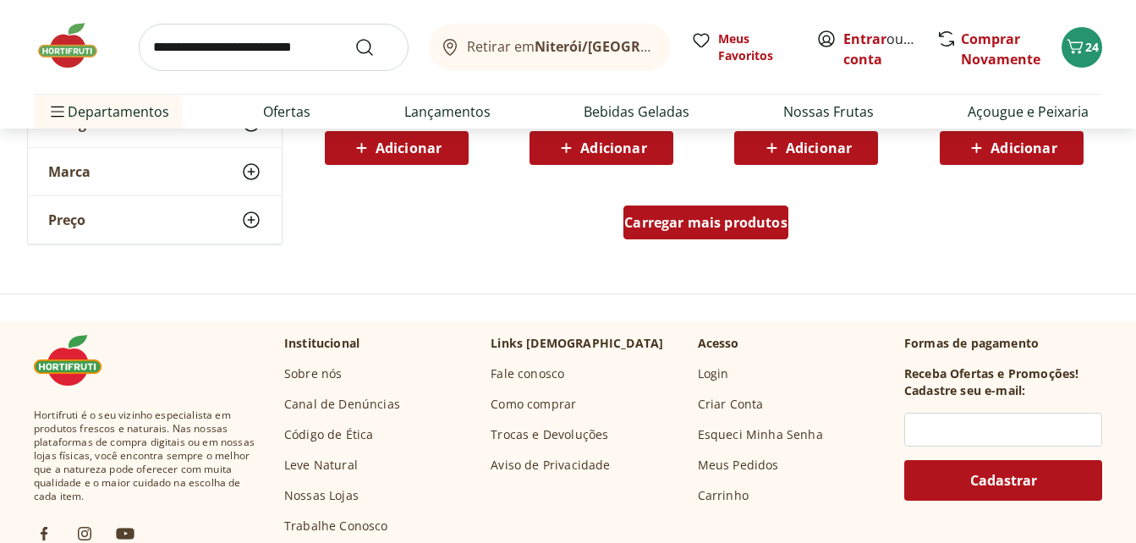
click at [716, 221] on span "Carregar mais produtos" at bounding box center [705, 223] width 163 height 14
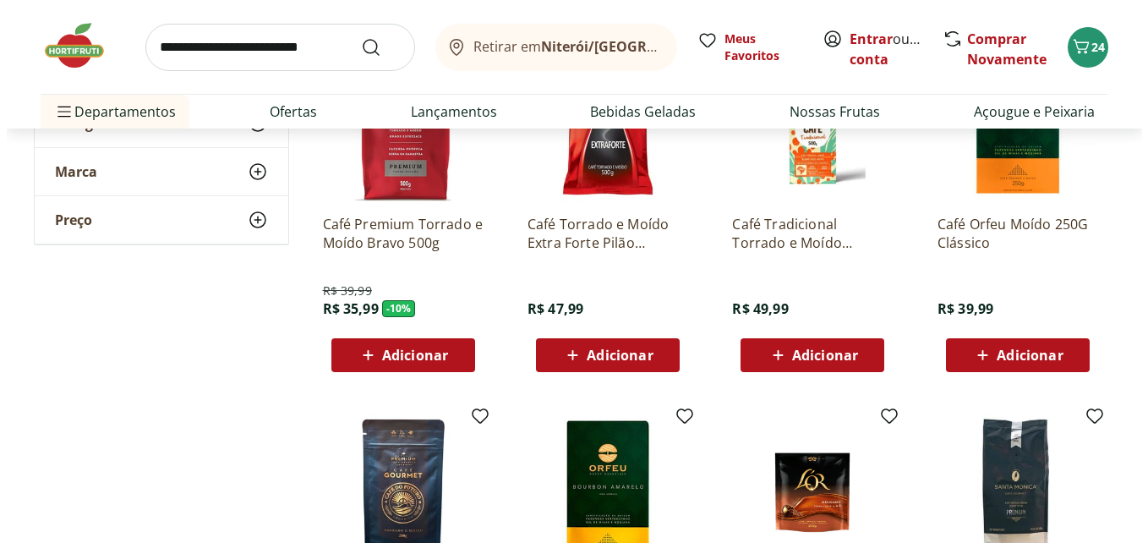
scroll to position [338, 0]
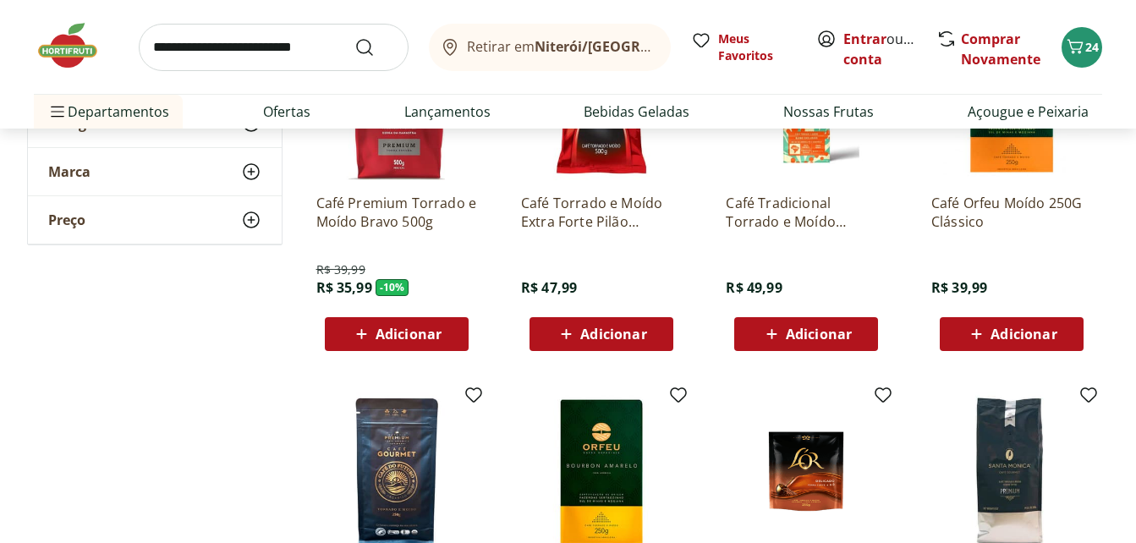
click at [411, 331] on span "Adicionar" at bounding box center [409, 334] width 66 height 14
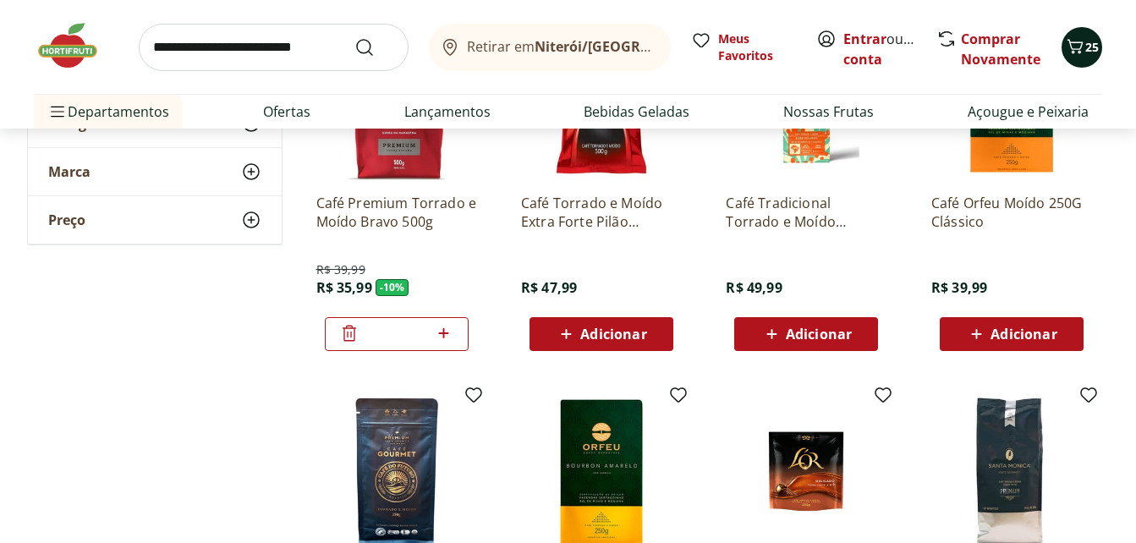
click at [1073, 48] on icon "Carrinho" at bounding box center [1075, 46] width 20 height 20
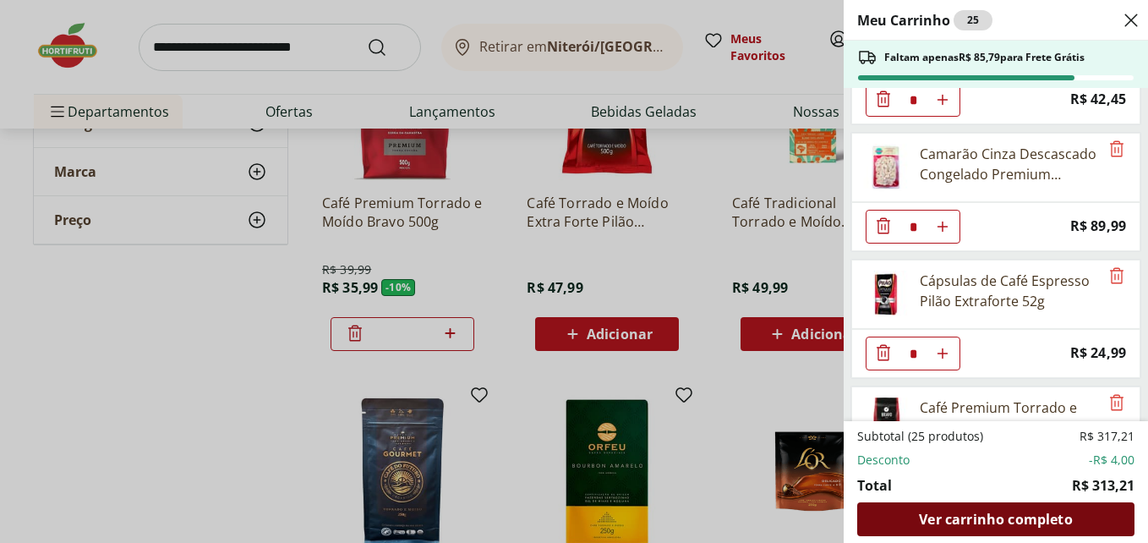
scroll to position [604, 0]
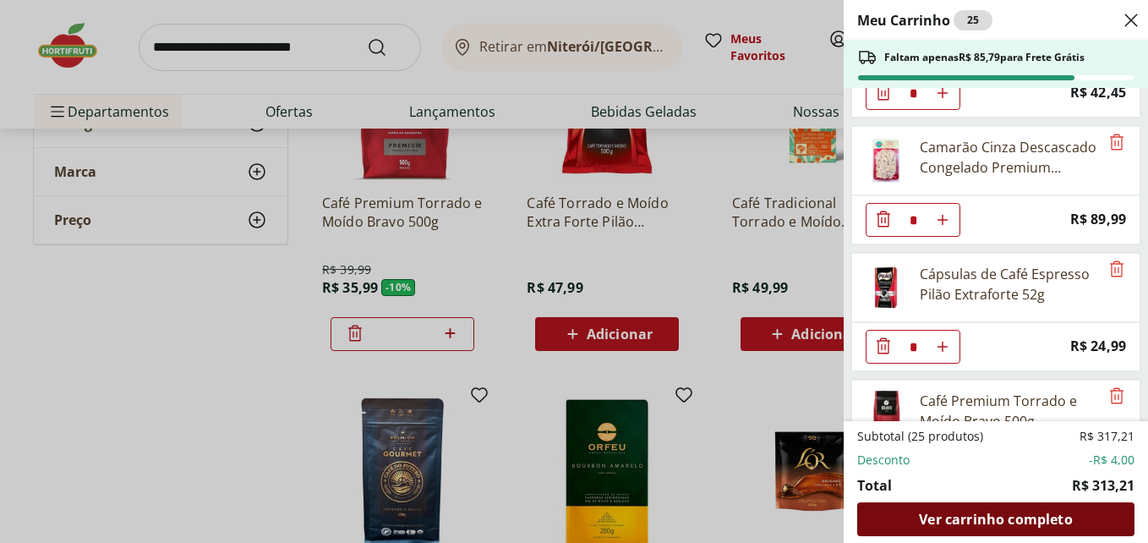
click at [955, 517] on span "Ver carrinho completo" at bounding box center [995, 520] width 153 height 14
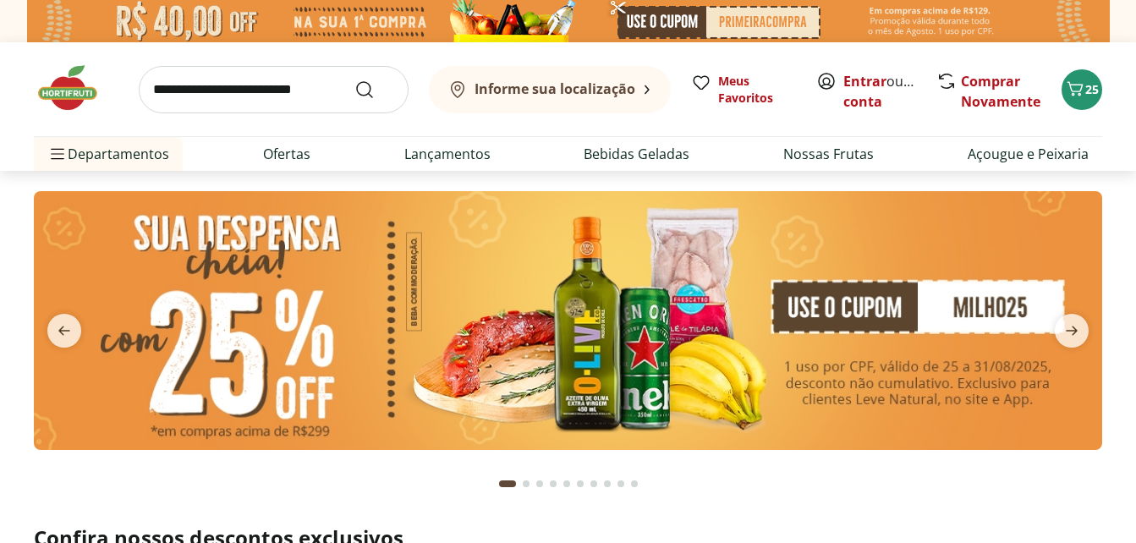
click at [230, 102] on input "search" at bounding box center [274, 89] width 270 height 47
type input "********"
click at [354, 79] on button "Submit Search" at bounding box center [374, 89] width 41 height 20
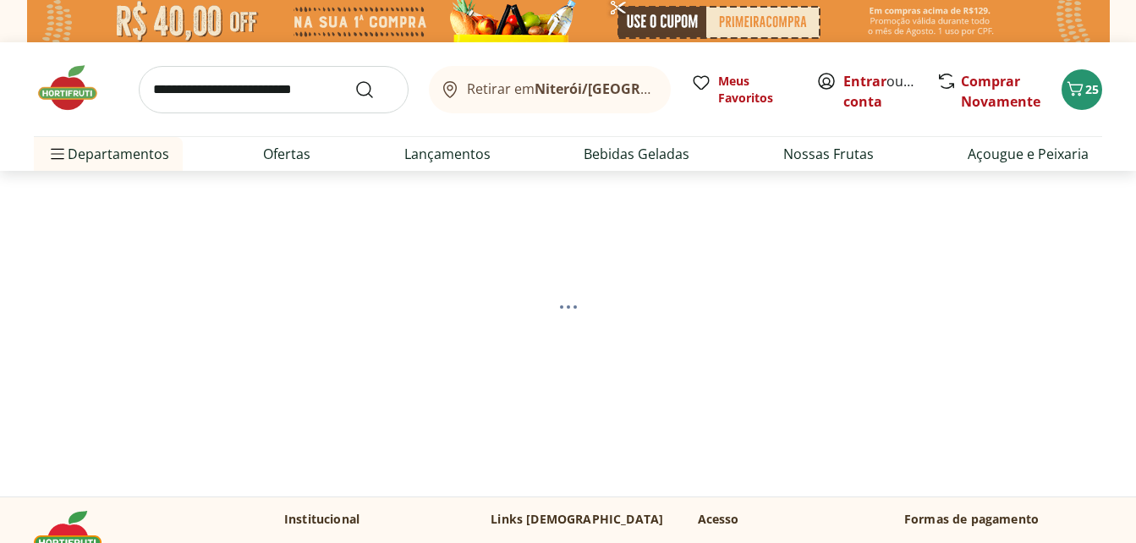
select select "**********"
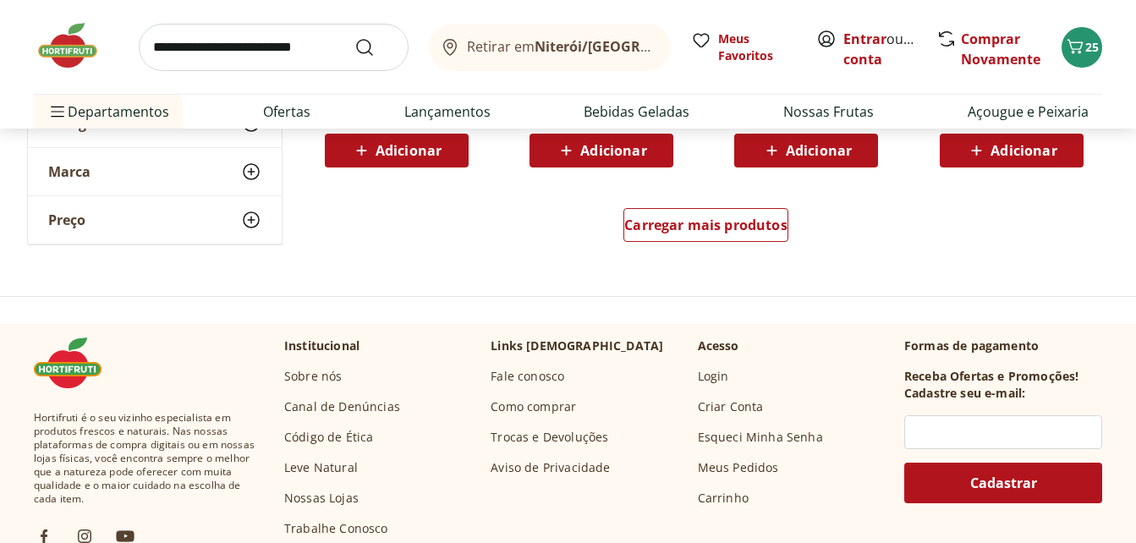
scroll to position [1269, 0]
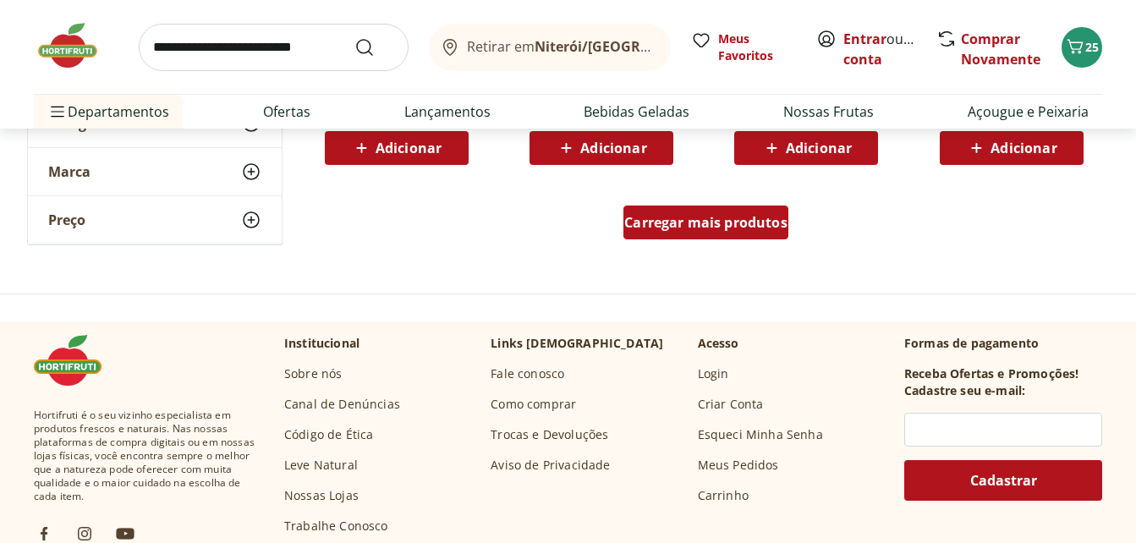
click at [658, 228] on span "Carregar mais produtos" at bounding box center [705, 223] width 163 height 14
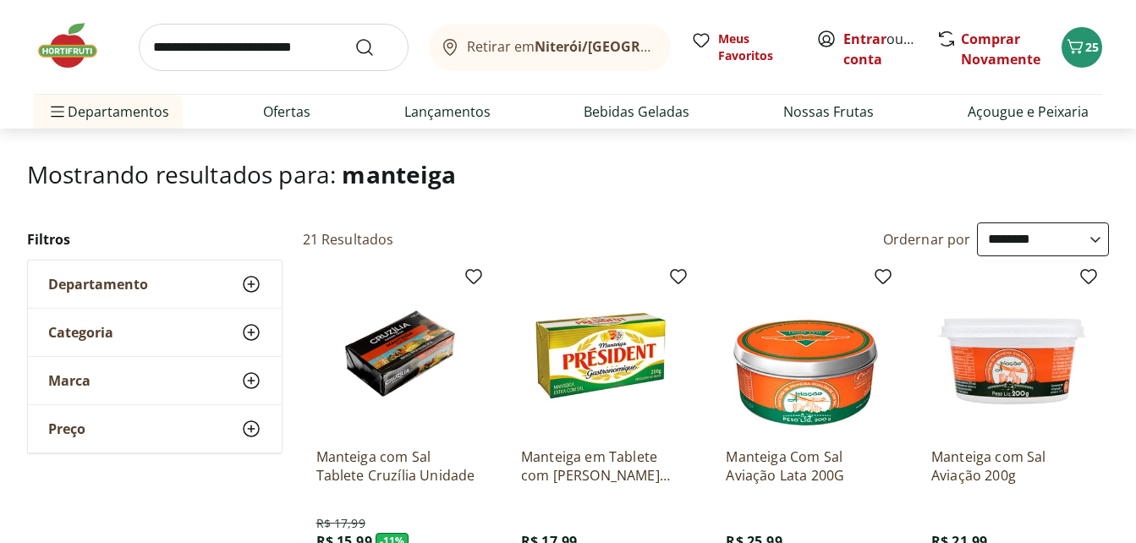
scroll to position [338, 0]
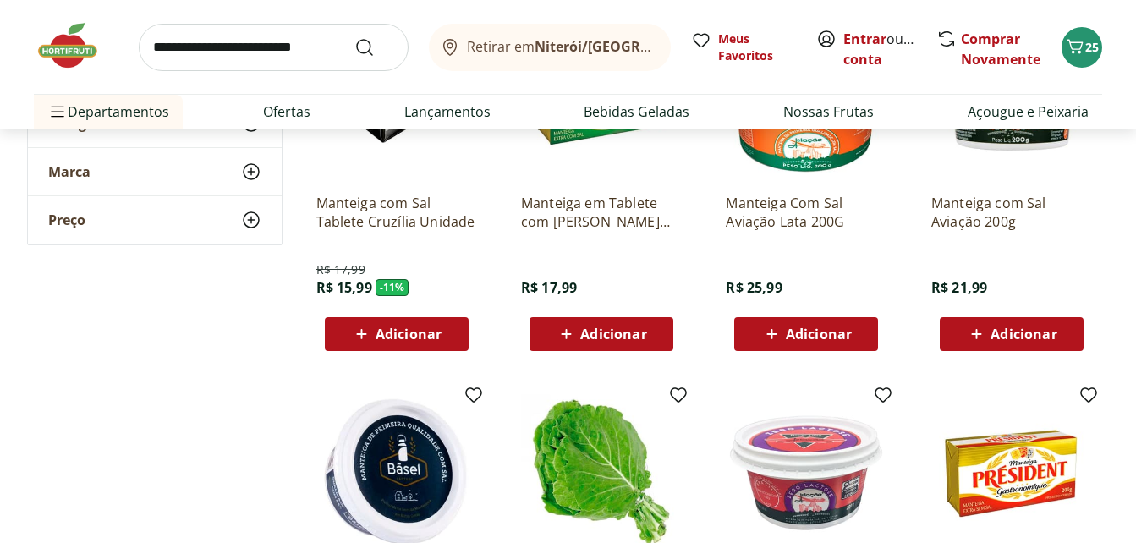
click at [401, 334] on span "Adicionar" at bounding box center [409, 334] width 66 height 14
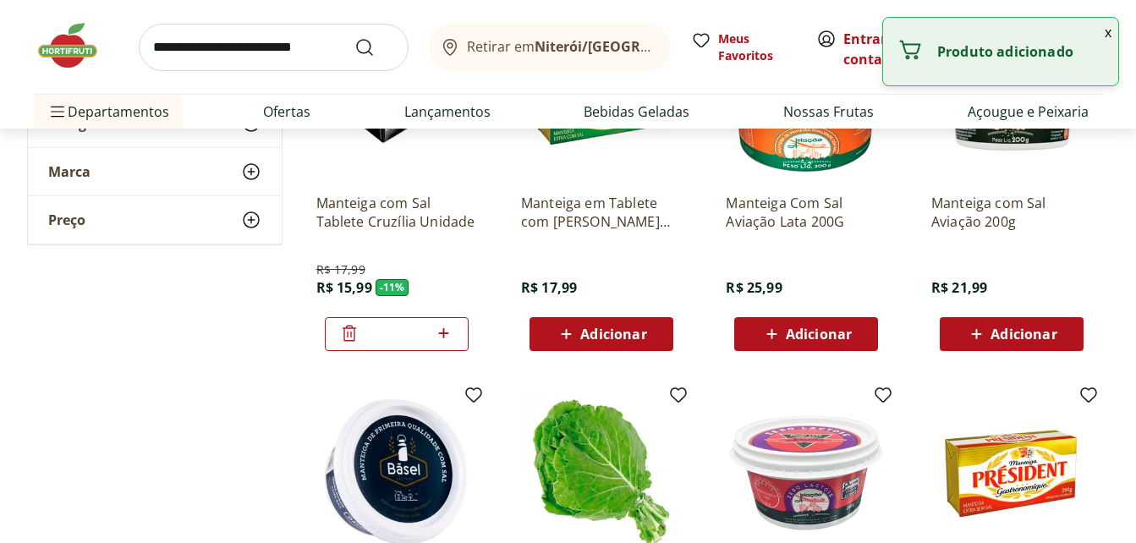
click at [444, 332] on icon at bounding box center [444, 333] width 10 height 10
type input "*"
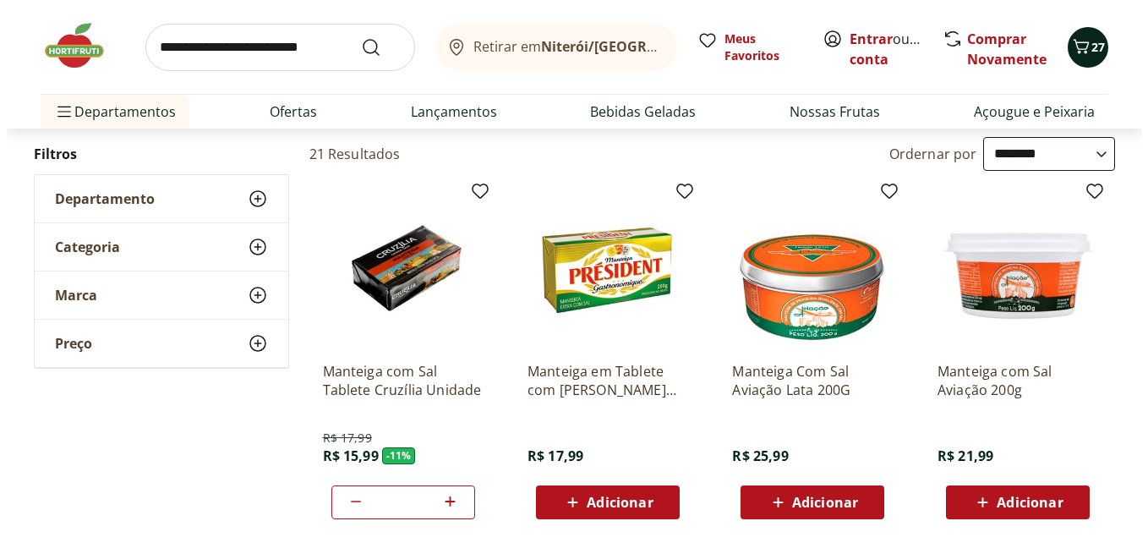
scroll to position [169, 0]
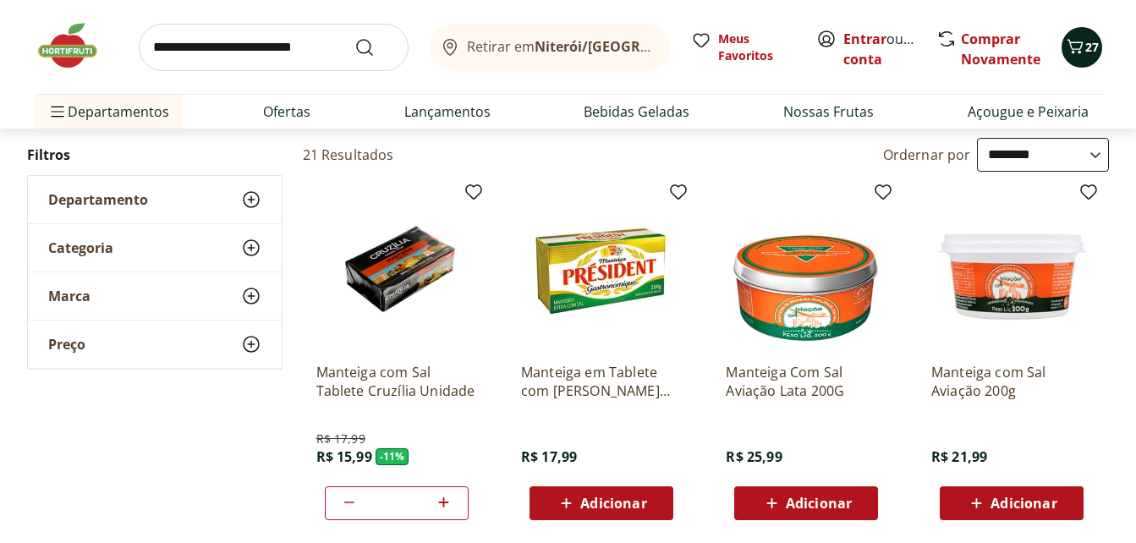
click at [1087, 50] on span "27" at bounding box center [1092, 47] width 14 height 16
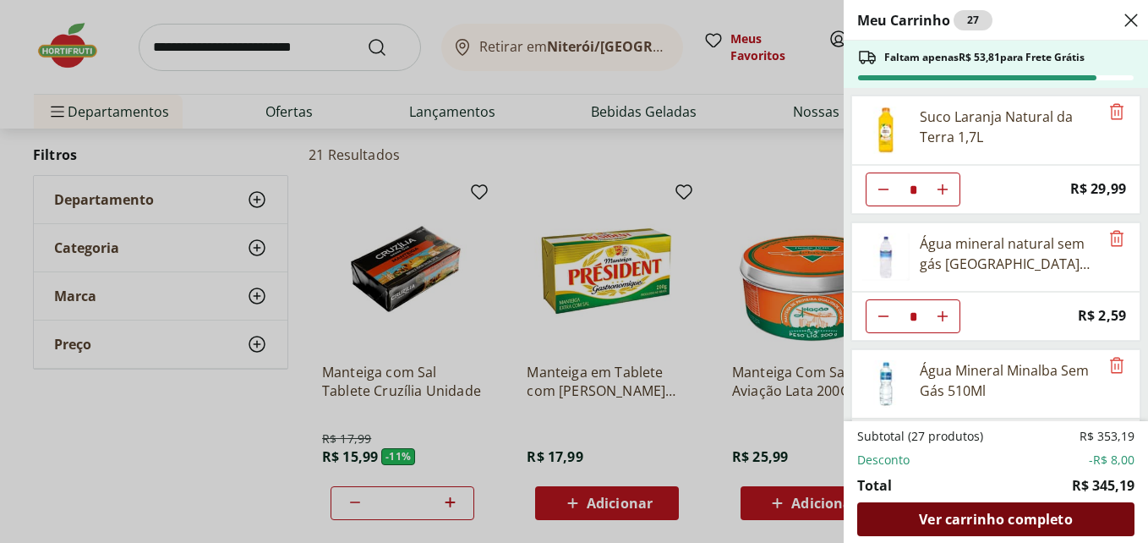
click at [985, 513] on span "Ver carrinho completo" at bounding box center [995, 520] width 153 height 14
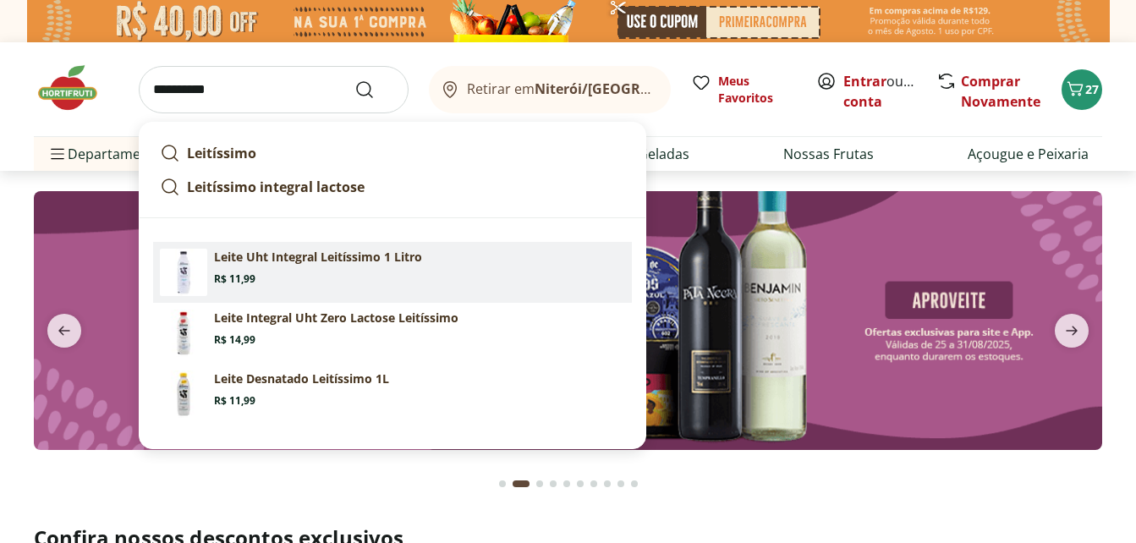
click at [278, 260] on p "Leite Uht Integral Leitíssimo 1 Litro" at bounding box center [318, 257] width 208 height 17
type input "**********"
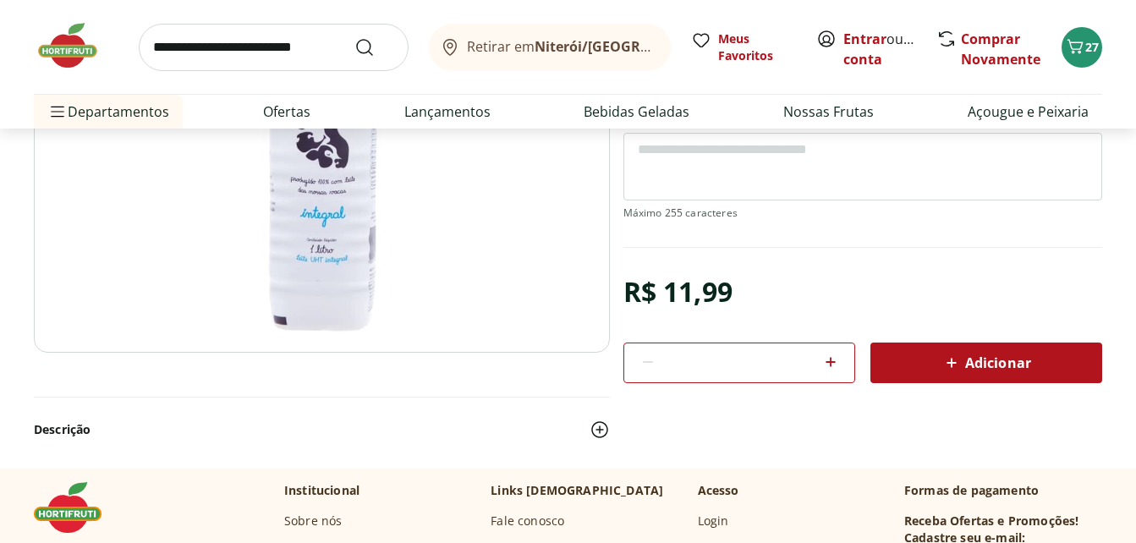
scroll to position [338, 0]
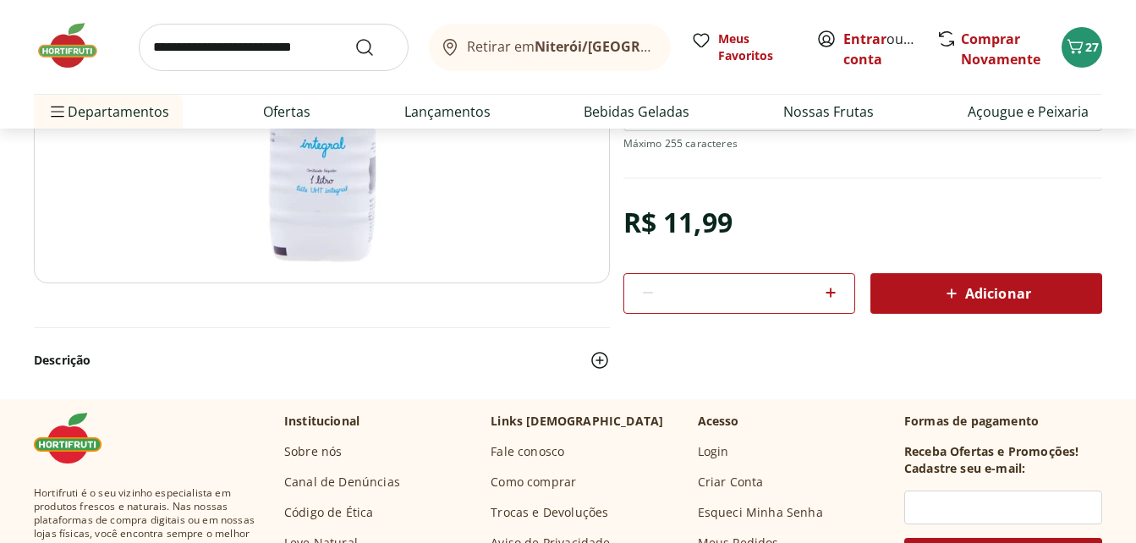
click at [836, 292] on icon at bounding box center [830, 292] width 20 height 20
type input "*"
click at [926, 292] on div "Adicionar" at bounding box center [986, 293] width 205 height 30
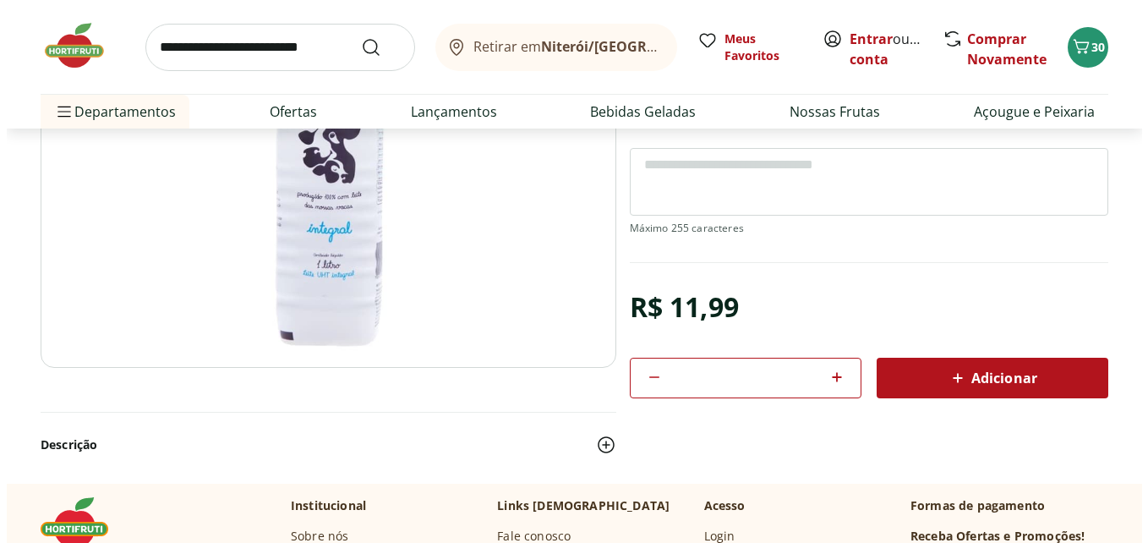
scroll to position [0, 0]
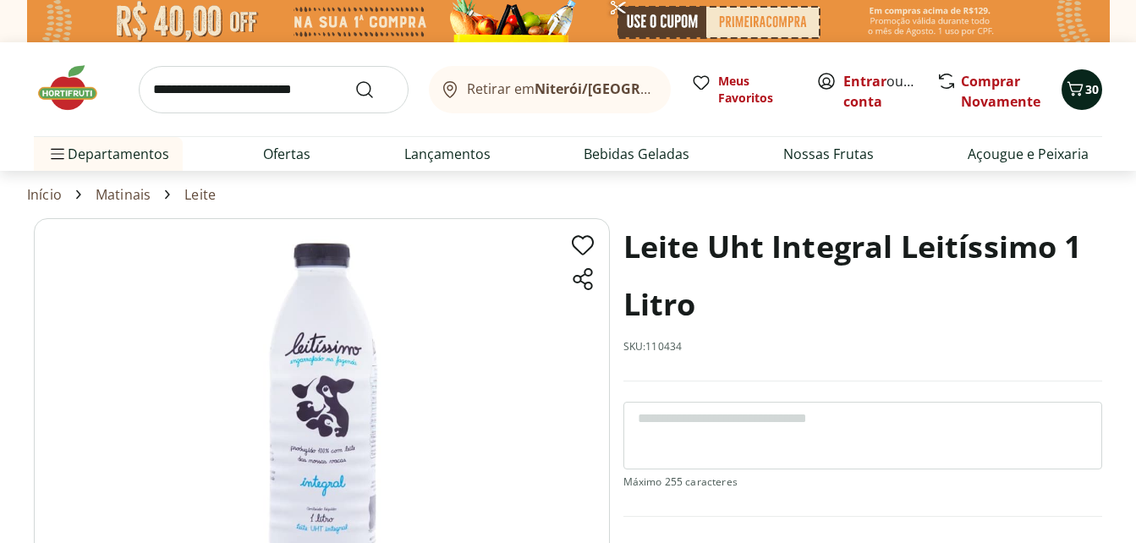
click at [1073, 80] on icon "Carrinho" at bounding box center [1075, 89] width 20 height 20
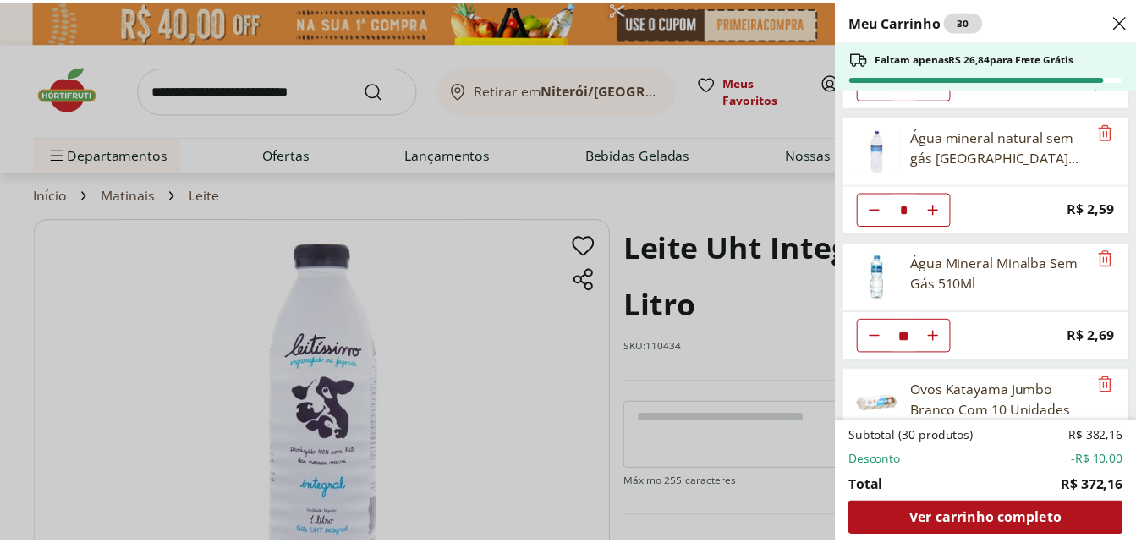
scroll to position [254, 0]
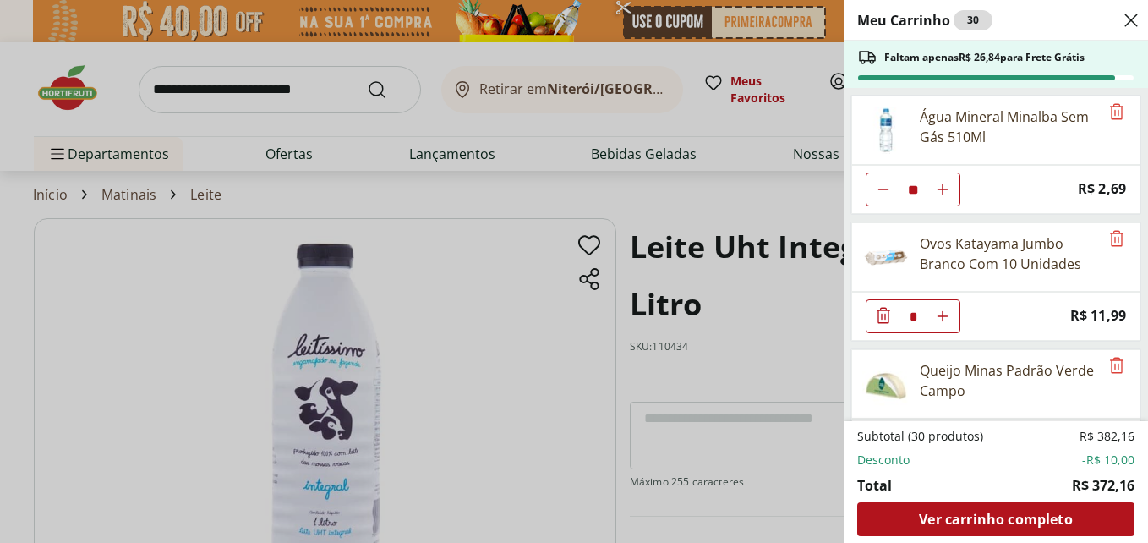
click at [261, 90] on div "Meu Carrinho 30 Faltam apenas R$ 26,84 para Frete Grátis Suco Laranja Natural d…" at bounding box center [574, 271] width 1148 height 543
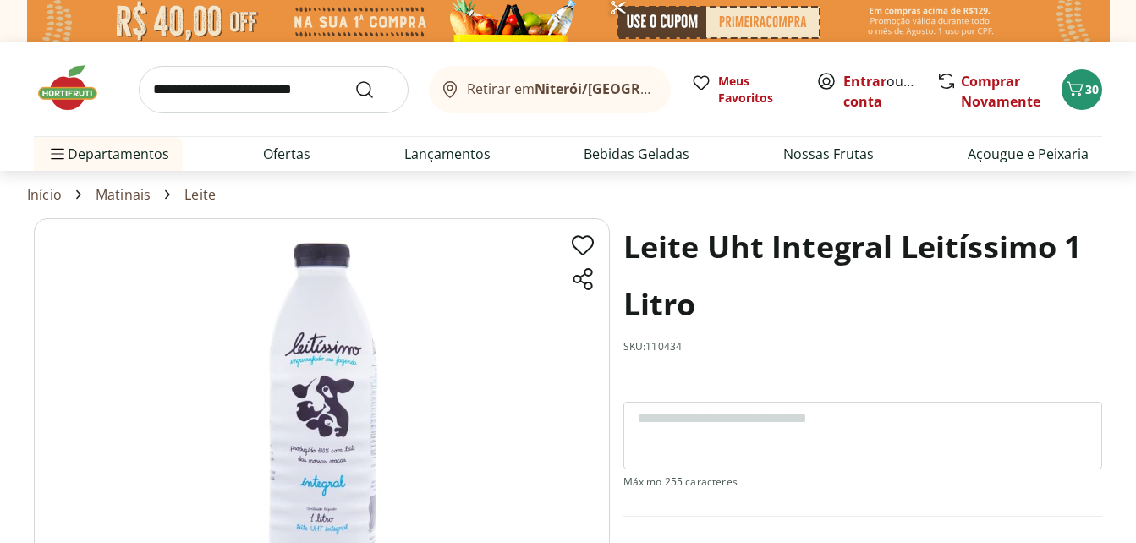
click at [179, 87] on input "search" at bounding box center [274, 89] width 270 height 47
type input "*********"
click at [354, 79] on button "Submit Search" at bounding box center [374, 89] width 41 height 20
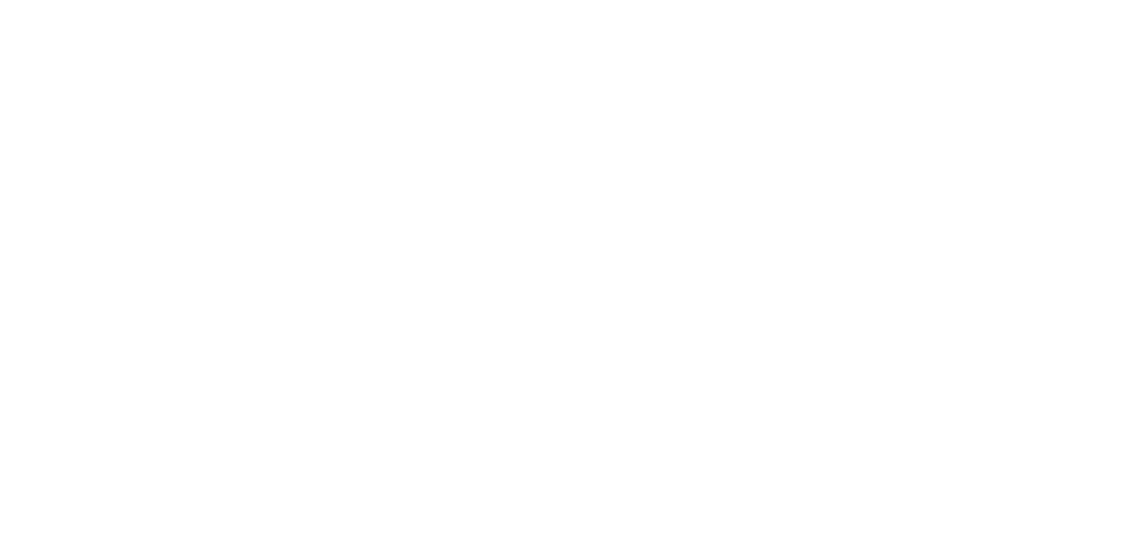
select select "**********"
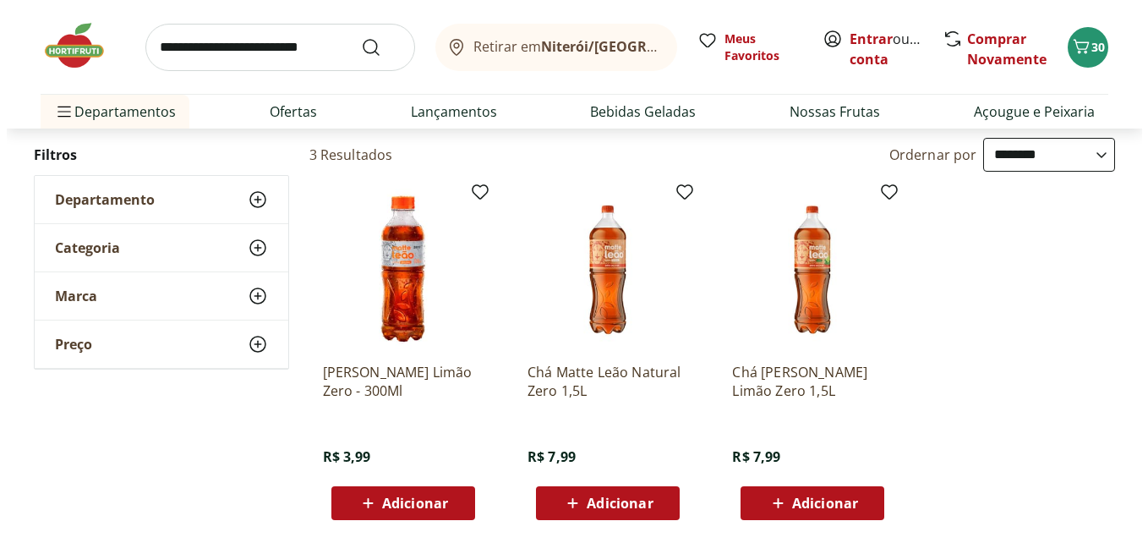
scroll to position [254, 0]
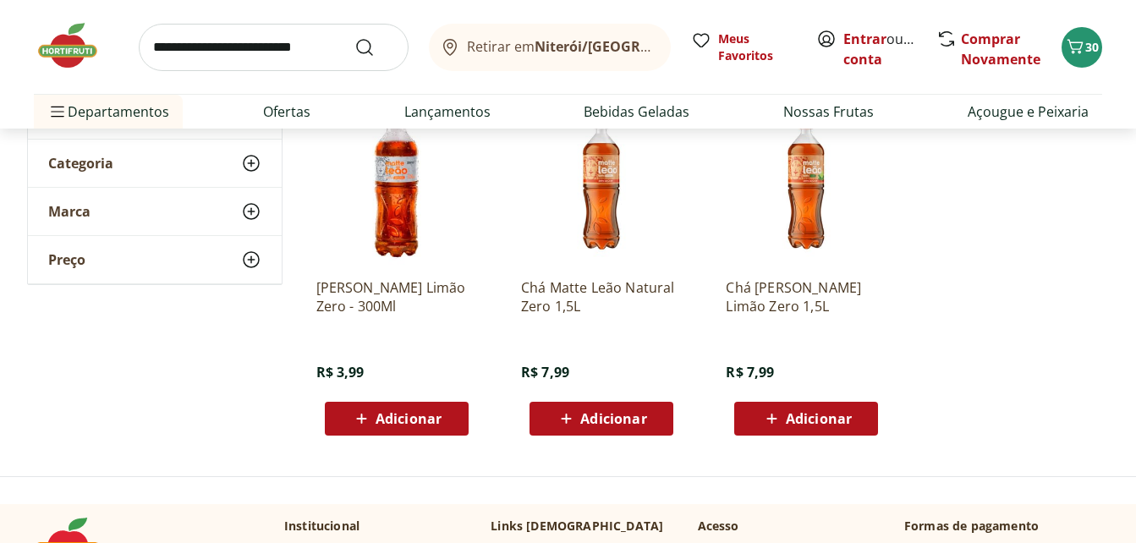
click at [574, 416] on icon at bounding box center [566, 418] width 21 height 20
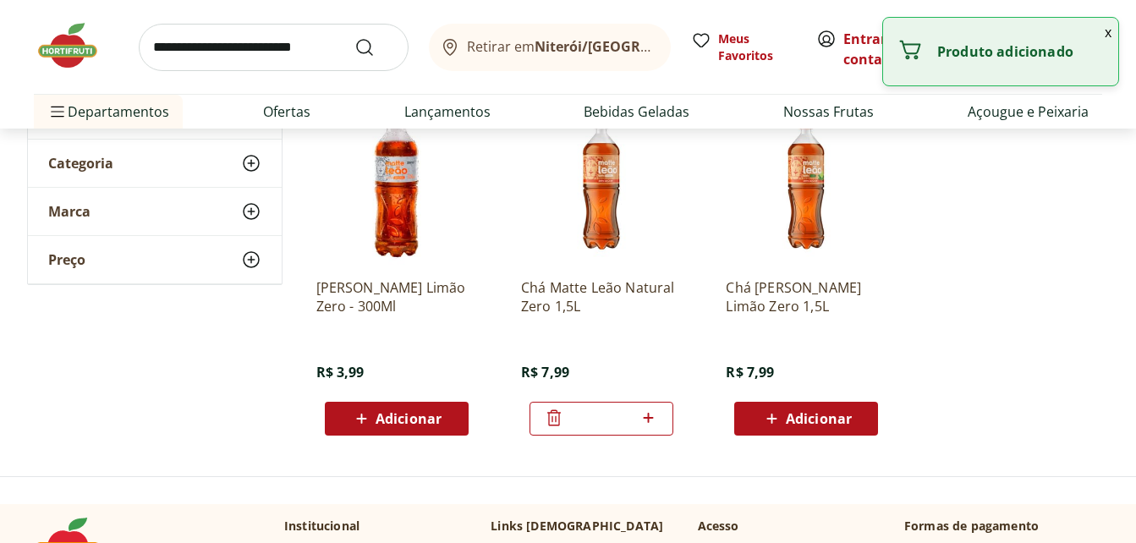
click at [650, 415] on icon at bounding box center [648, 418] width 21 height 20
type input "*"
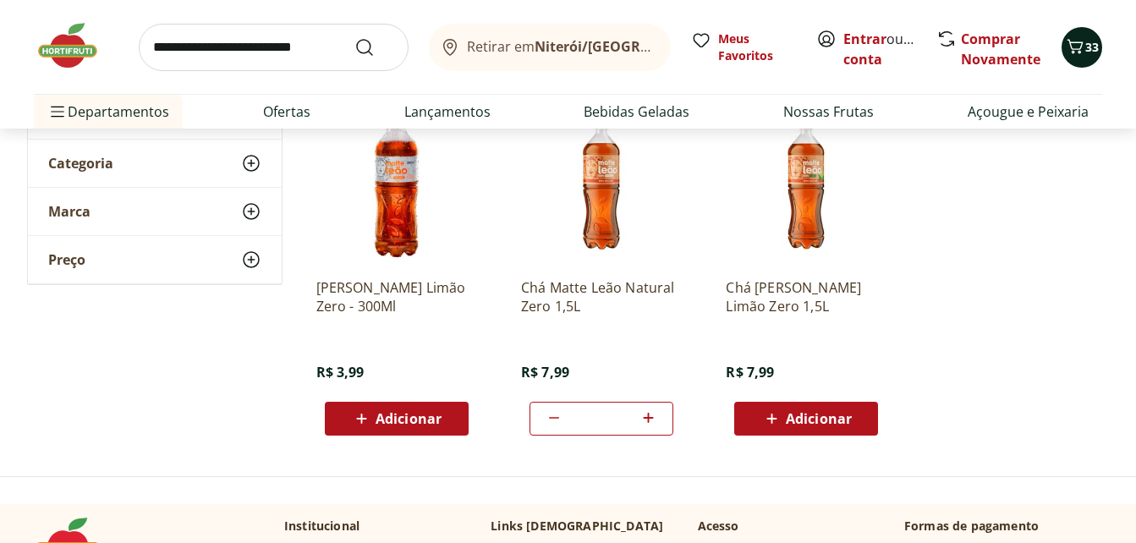
click at [1080, 47] on icon "Carrinho" at bounding box center [1075, 46] width 16 height 14
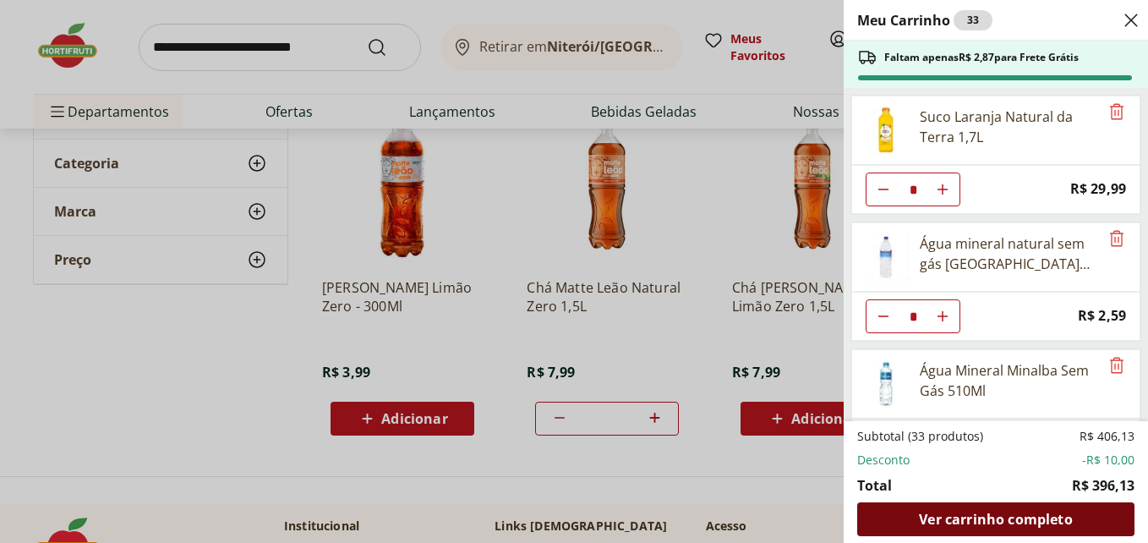
click at [982, 520] on span "Ver carrinho completo" at bounding box center [995, 520] width 153 height 14
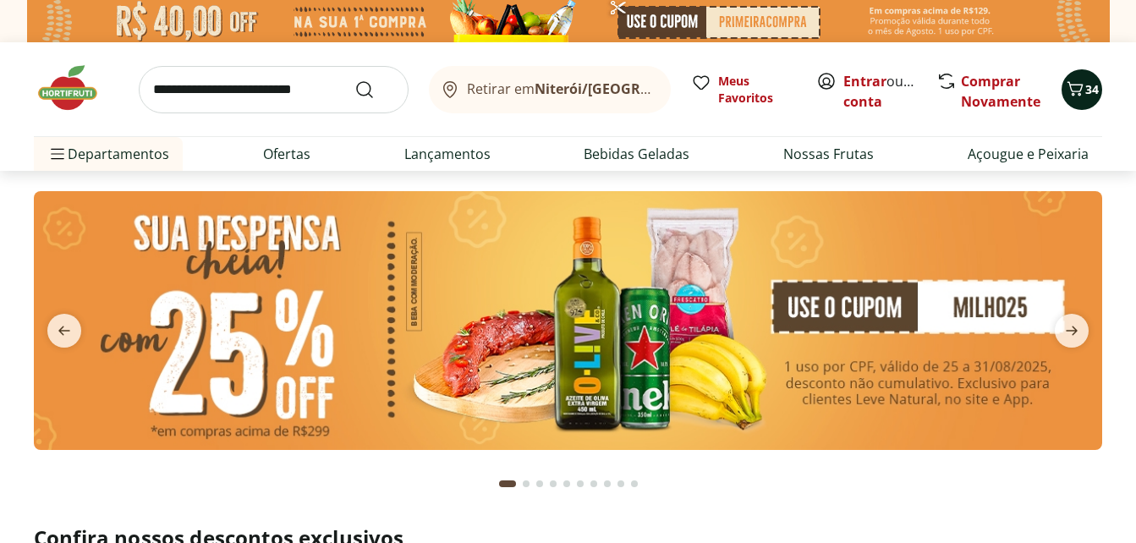
click at [1085, 97] on span "34" at bounding box center [1092, 89] width 14 height 17
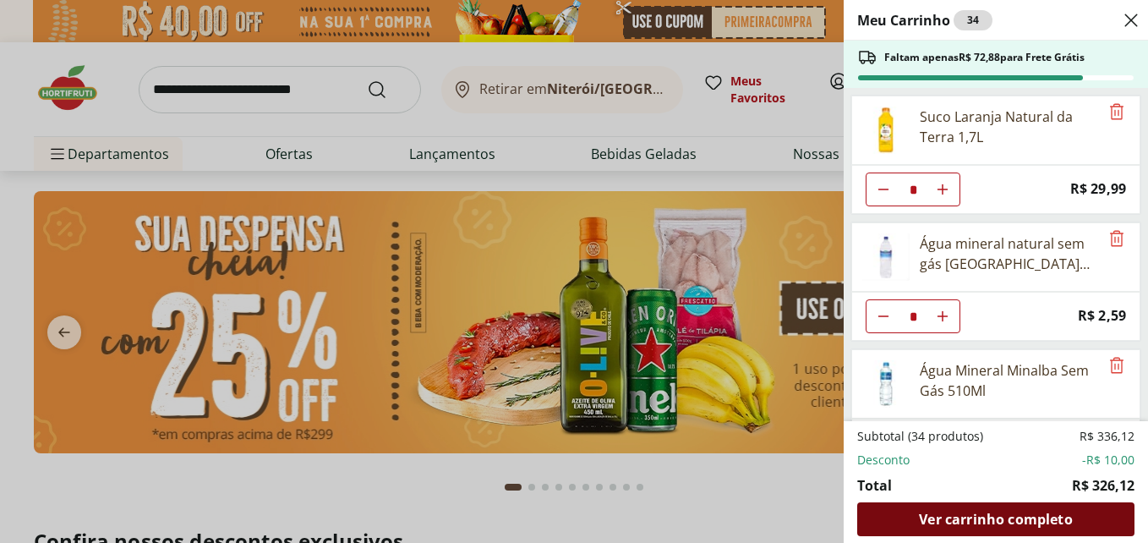
click at [1011, 522] on span "Ver carrinho completo" at bounding box center [995, 520] width 153 height 14
